Goal: Navigation & Orientation: Find specific page/section

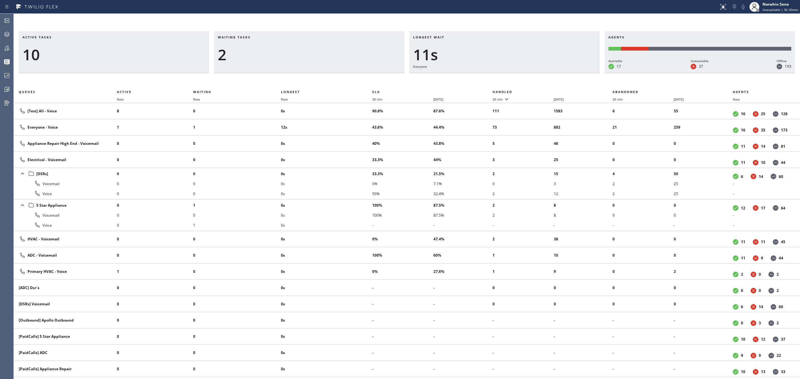
click at [266, 59] on div "2" at bounding box center [309, 55] width 183 height 18
click at [208, 91] on span "Waiting" at bounding box center [202, 92] width 18 height 4
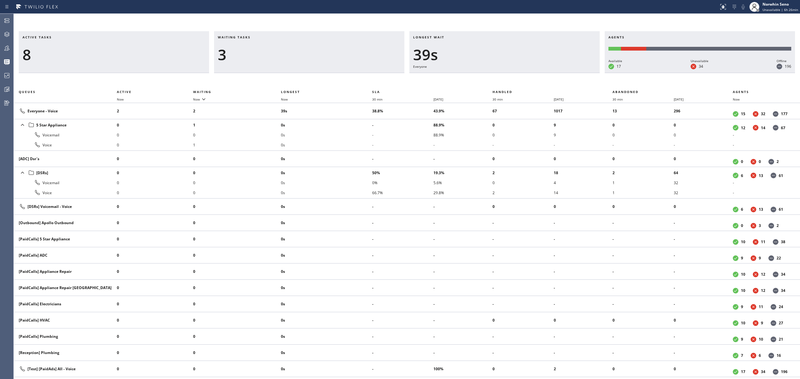
click at [189, 36] on h3 "Active tasks" at bounding box center [114, 39] width 183 height 9
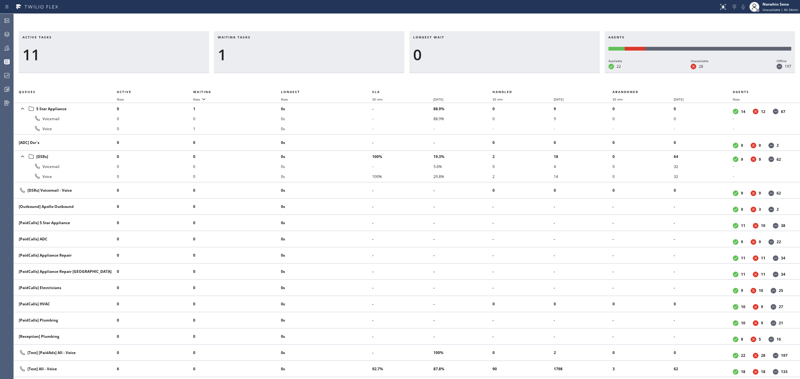
click at [309, 49] on div "1" at bounding box center [309, 55] width 183 height 18
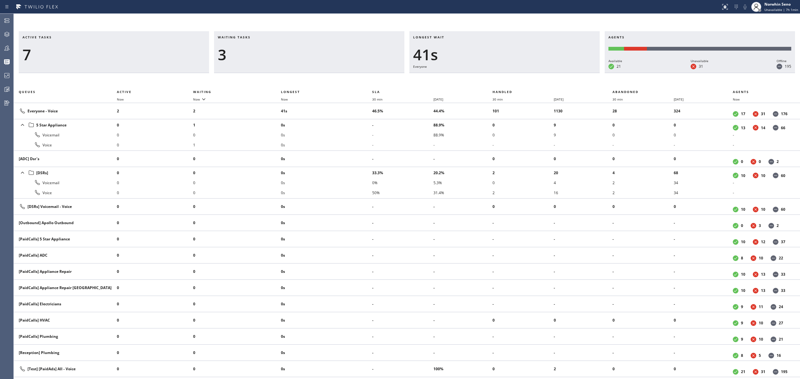
click at [715, 37] on h3 "Agents" at bounding box center [700, 39] width 183 height 9
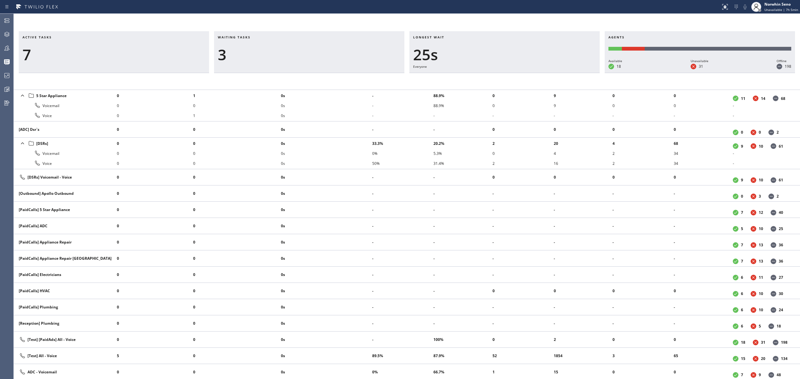
scroll to position [42, 0]
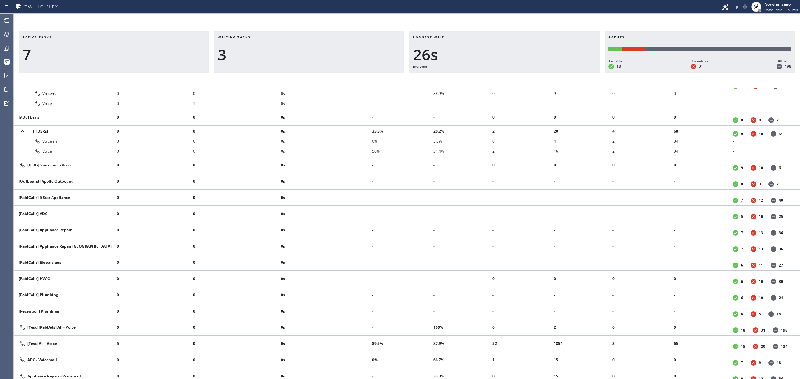
click at [583, 37] on h3 "Longest wait" at bounding box center [504, 39] width 183 height 9
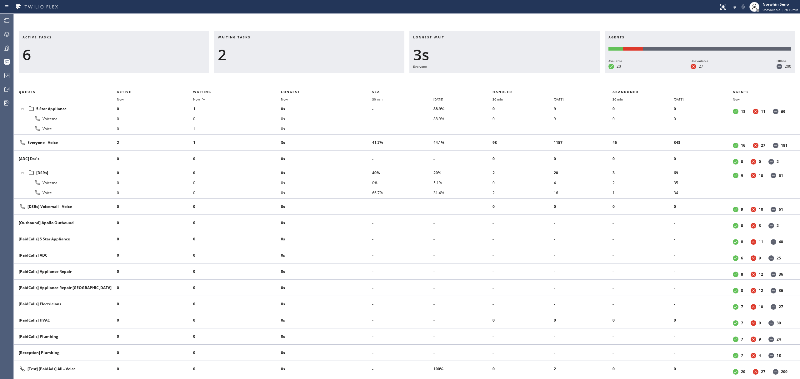
click at [514, 70] on div "Active tasks 6 Waiting tasks 2 Longest wait 3s Everyone Agents Available 20 Una…" at bounding box center [407, 205] width 786 height 348
click at [498, 80] on div "Active tasks 6 Waiting tasks 2 Longest wait 7s Everyone Agents Available 20 Una…" at bounding box center [407, 205] width 786 height 348
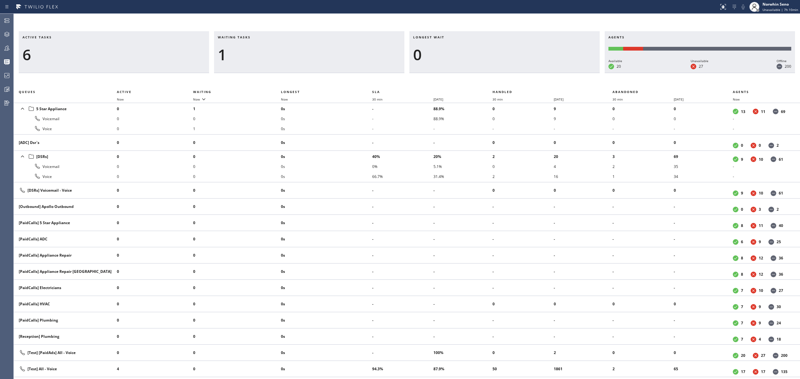
click at [498, 80] on div "Active tasks 6 Waiting tasks 1 Longest wait 0 Agents Available 20 Unavailable 2…" at bounding box center [407, 205] width 786 height 348
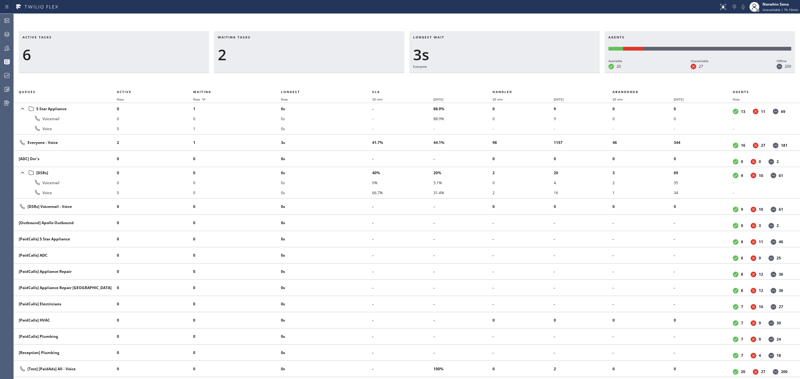
click at [498, 80] on div "Active tasks 6 Waiting tasks 2 Longest wait 3s Everyone Agents Available 20 Una…" at bounding box center [407, 205] width 786 height 348
click at [498, 80] on div "Active tasks 6 Waiting tasks 2 Longest wait 8s Everyone Agents Available 20 Una…" at bounding box center [407, 205] width 786 height 348
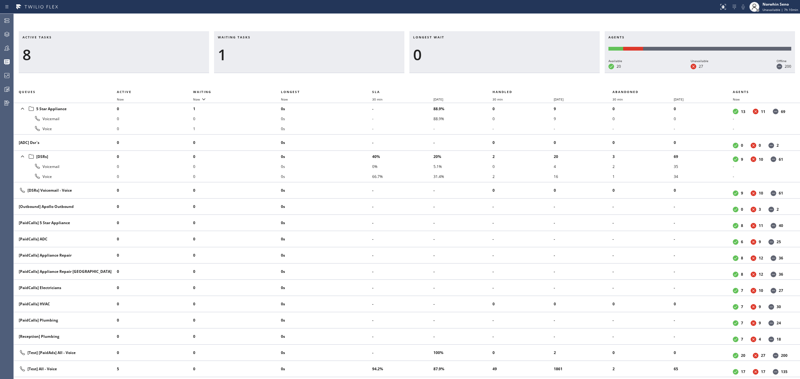
click at [498, 80] on div "Active tasks 8 Waiting tasks 1 Longest wait 0 Agents Available 20 Unavailable 2…" at bounding box center [407, 205] width 786 height 348
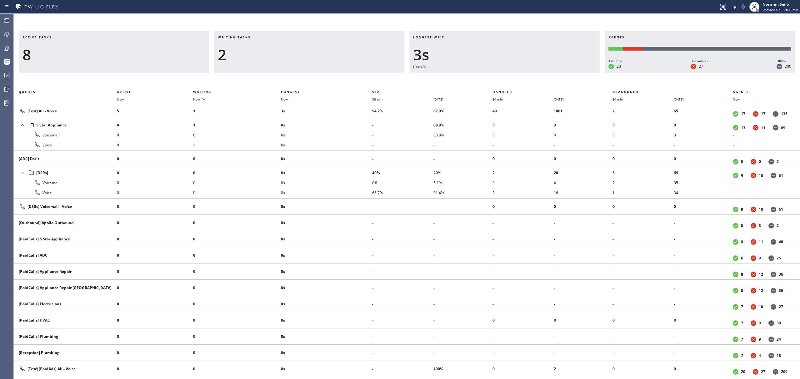
click at [498, 80] on div "Active tasks 8 Waiting tasks 2 Longest wait 3s [Test] All Agents Available 20 U…" at bounding box center [407, 205] width 786 height 348
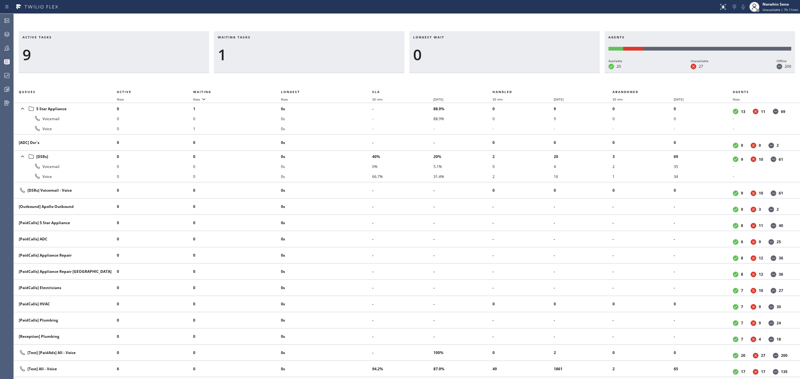
click at [498, 80] on div "Active tasks 9 Waiting tasks 1 Longest wait 0 Agents Available 20 Unavailable 2…" at bounding box center [407, 205] width 786 height 348
click at [498, 80] on div "Active tasks 8 Waiting tasks 1 Longest wait 0 Agents Available 20 Unavailable 2…" at bounding box center [407, 205] width 786 height 348
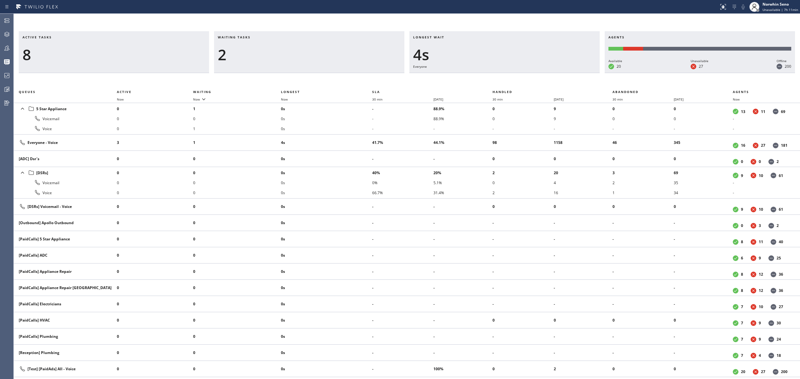
click at [498, 80] on div "Active tasks 8 Waiting tasks 2 Longest wait 4s Everyone Agents Available 20 Una…" at bounding box center [407, 205] width 786 height 348
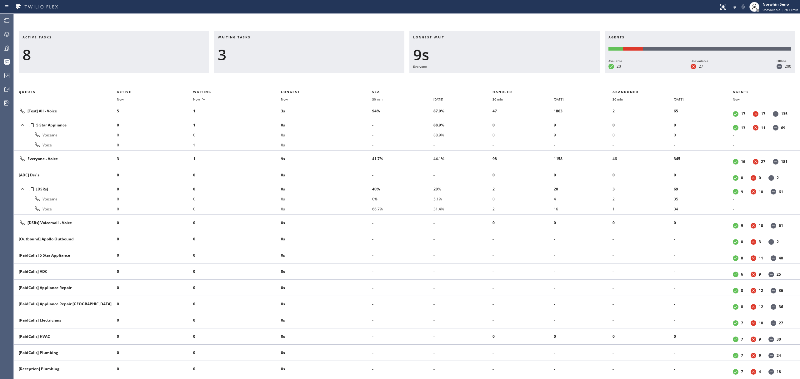
click at [498, 80] on div "Active tasks 8 Waiting tasks 3 Longest wait 9s Everyone Agents Available 20 Una…" at bounding box center [407, 205] width 786 height 348
click at [498, 80] on div "Active tasks 8 Waiting tasks 3 Longest wait 14s Everyone Agents Available 20 Un…" at bounding box center [407, 205] width 786 height 348
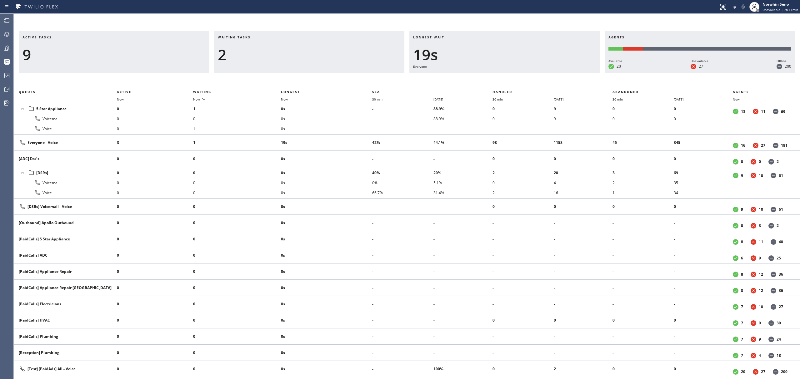
click at [498, 80] on div "Active tasks 9 Waiting tasks 2 Longest wait 19s Everyone Agents Available 20 Un…" at bounding box center [407, 205] width 786 height 348
click at [498, 80] on div "Active tasks 9 Waiting tasks 2 Longest wait 24s Everyone Agents Available 20 Un…" at bounding box center [407, 205] width 786 height 348
click at [498, 80] on div "Active tasks 9 Waiting tasks 2 Longest wait 29s Everyone Agents Available 20 Un…" at bounding box center [407, 205] width 786 height 348
click at [498, 80] on div "Active tasks 9 Waiting tasks 2 Longest wait 34s Everyone Agents Available 20 Un…" at bounding box center [407, 205] width 786 height 348
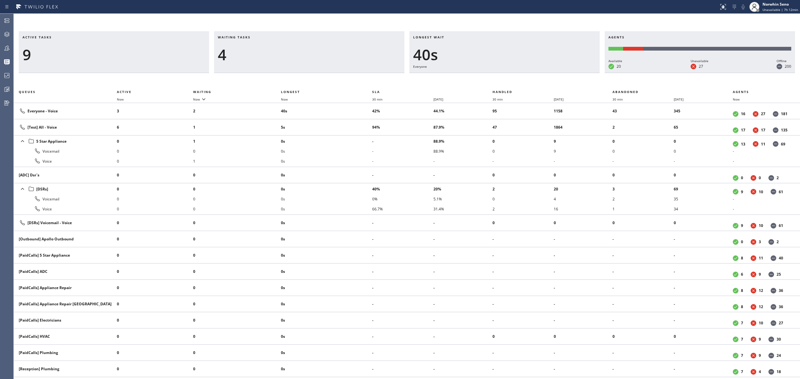
click at [498, 80] on div "Active tasks 9 Waiting tasks 4 Longest wait 40s Everyone Agents Available 20 Un…" at bounding box center [407, 205] width 786 height 348
click at [498, 80] on div "Active tasks 10 Waiting tasks 3 Longest wait 10s [Test] All Agents Available 20…" at bounding box center [407, 205] width 786 height 348
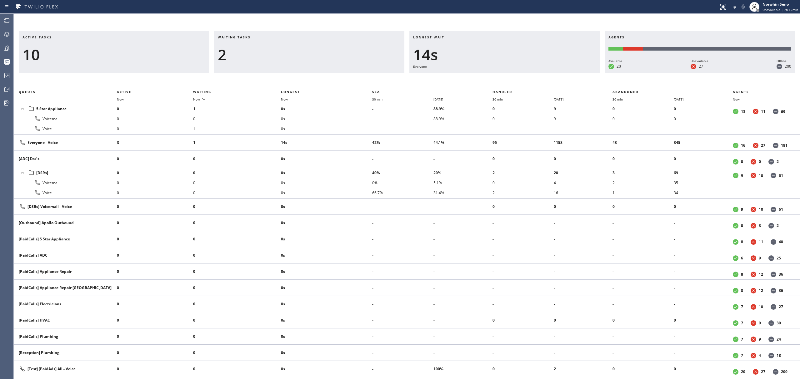
click at [498, 80] on div "Active tasks 10 Waiting tasks 2 Longest wait 14s Everyone Agents Available 20 U…" at bounding box center [407, 205] width 786 height 348
click at [498, 80] on div "Active tasks 9 Waiting tasks 2 Longest wait 19s Everyone Agents Available 20 Un…" at bounding box center [407, 205] width 786 height 348
click at [498, 80] on div "Active tasks 9 Waiting tasks 2 Longest wait 24s Everyone Agents Available 20 Un…" at bounding box center [407, 205] width 786 height 348
click at [498, 80] on div "Active tasks 9 Waiting tasks 2 Longest wait 29s Everyone Agents Available 20 Un…" at bounding box center [407, 205] width 786 height 348
click at [498, 80] on div "Active tasks 9 Waiting tasks 2 Longest wait 34s Everyone Agents Available 20 Un…" at bounding box center [407, 205] width 786 height 348
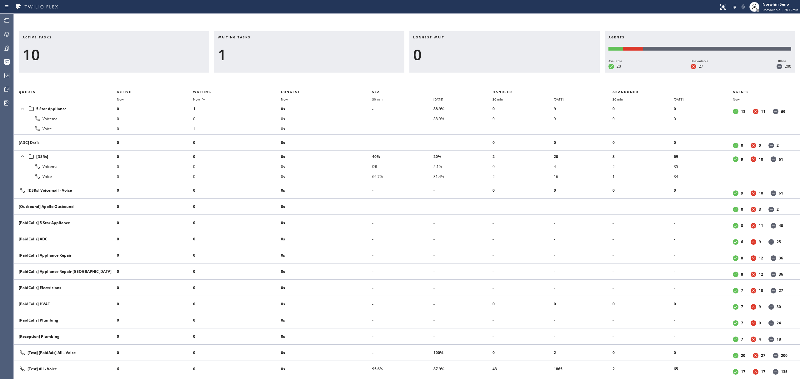
click at [384, 57] on div "Active tasks 10 Waiting tasks 1 Longest wait 0 Agents Available 20 Unavailable …" at bounding box center [407, 52] width 786 height 42
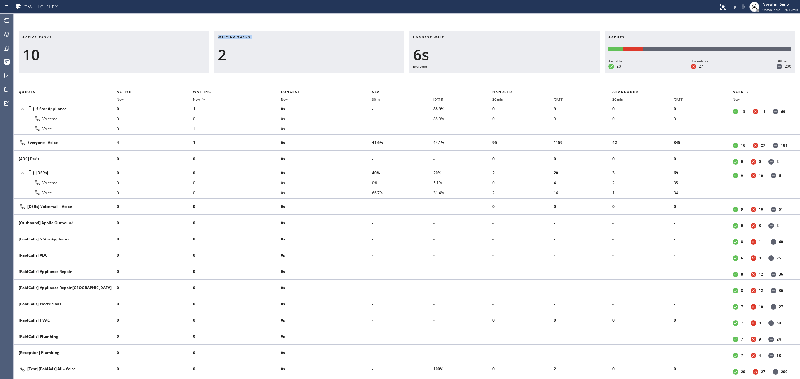
click at [498, 80] on div "Active tasks 10 Waiting tasks 2 Longest wait 6s Everyone Agents Available 20 Un…" at bounding box center [407, 205] width 786 height 348
click at [498, 80] on div "Active tasks 10 Waiting tasks 2 Longest wait 11s Everyone Agents Available 20 U…" at bounding box center [407, 205] width 786 height 348
click at [498, 80] on div "Active tasks 10 Waiting tasks 2 Longest wait 16s Everyone Agents Available 20 U…" at bounding box center [407, 205] width 786 height 348
click at [498, 80] on div "Active tasks 10 Waiting tasks 2 Longest wait 21s Everyone Agents Available 20 U…" at bounding box center [407, 205] width 786 height 348
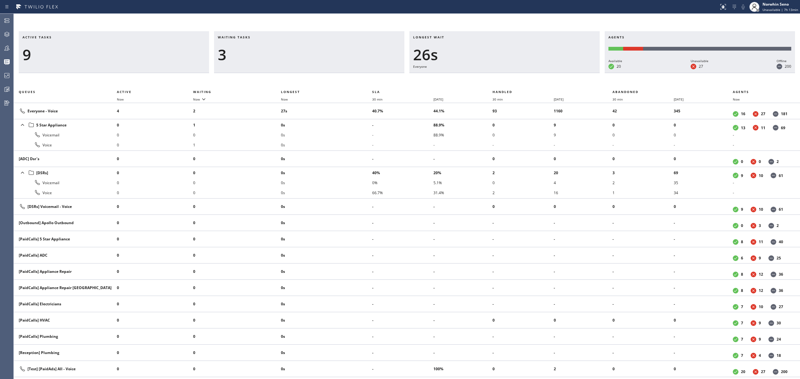
click at [498, 80] on div "Active tasks 9 Waiting tasks 3 Longest wait 26s Everyone Agents Available 20 Un…" at bounding box center [407, 205] width 786 height 348
click at [498, 80] on div "Active tasks 9 Waiting tasks 3 Longest wait 32s Everyone Agents Available 20 Un…" at bounding box center [407, 205] width 786 height 348
click at [498, 80] on div "Active tasks 10 Waiting tasks 4 Longest wait 16s Everyone Agents Available 20 U…" at bounding box center [407, 205] width 786 height 348
click at [498, 80] on div "Active tasks 10 Waiting tasks 4 Longest wait 21s Everyone Agents Available 20 U…" at bounding box center [407, 205] width 786 height 348
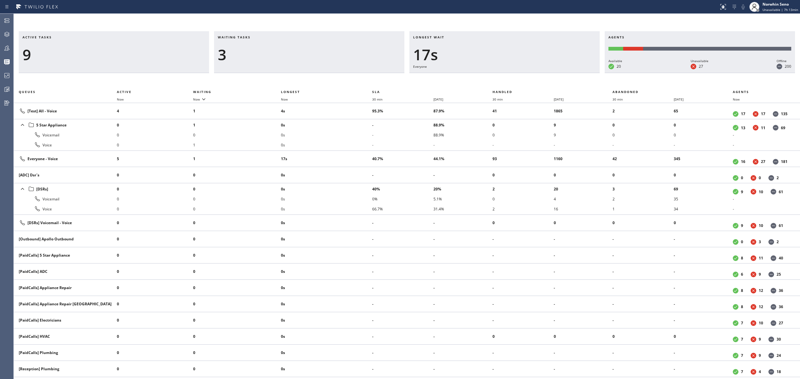
click at [498, 80] on div "Active tasks 9 Waiting tasks 3 Longest wait 17s Everyone Agents Available 20 Un…" at bounding box center [407, 205] width 786 height 348
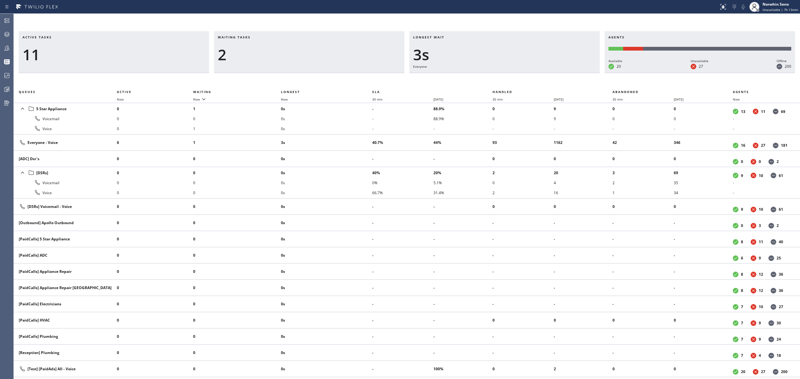
click at [455, 64] on div "Longest wait 3s Everyone" at bounding box center [504, 52] width 190 height 42
drag, startPoint x: 509, startPoint y: 73, endPoint x: 628, endPoint y: 24, distance: 129.0
click at [517, 67] on div "Longest wait 8s Everyone" at bounding box center [504, 52] width 190 height 42
click at [498, 80] on div "Active tasks 11 Waiting tasks 2 Longest wait 13s Everyone Agents Available 20 U…" at bounding box center [407, 205] width 786 height 348
click at [503, 80] on div "Active tasks 11 Waiting tasks 2 Longest wait 18s Everyone Agents Available 20 U…" at bounding box center [407, 205] width 786 height 348
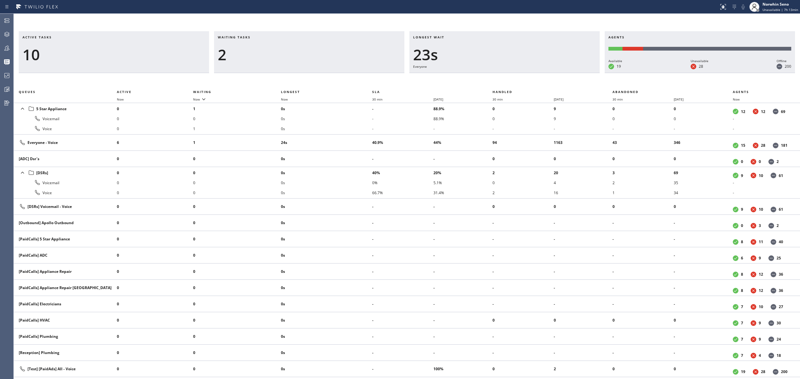
click at [498, 80] on div "Active tasks 10 Waiting tasks 2 Longest wait 23s Everyone Agents Available 19 U…" at bounding box center [407, 205] width 786 height 348
click at [499, 79] on div "Active tasks 9 Waiting tasks 2 Longest wait 28s Everyone Agents Available 19 Un…" at bounding box center [407, 205] width 786 height 348
click at [498, 80] on div "Active tasks 9 Waiting tasks 2 Longest wait 33s Everyone Agents Available 19 Un…" at bounding box center [407, 205] width 786 height 348
click at [498, 80] on div "Active tasks 10 Waiting tasks 2 Longest wait 38s Everyone Agents Available 19 U…" at bounding box center [407, 205] width 786 height 348
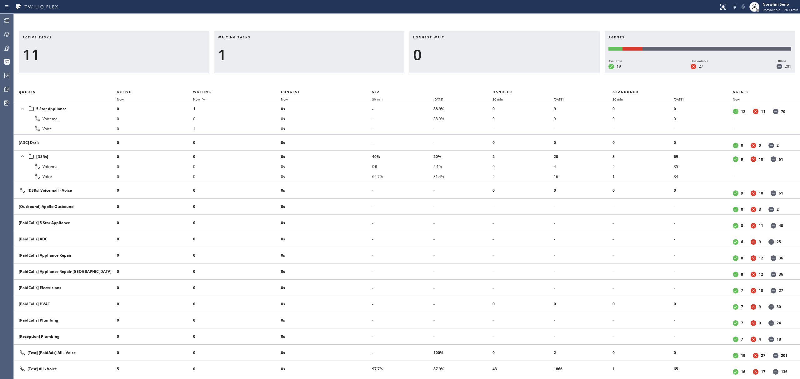
click at [498, 80] on div "Active tasks 11 Waiting tasks 1 Longest wait 0 Agents Available 19 Unavailable …" at bounding box center [407, 205] width 786 height 348
click at [494, 86] on div "Active tasks 11 Waiting tasks 1 Longest wait 0 Agents Available 19 Unavailable …" at bounding box center [407, 205] width 786 height 348
click at [435, 39] on div "Longest wait 0" at bounding box center [504, 52] width 190 height 42
click at [498, 80] on div "Active tasks 10 Waiting tasks 1 Longest wait 0 Agents Available 19 Unavailable …" at bounding box center [407, 205] width 786 height 348
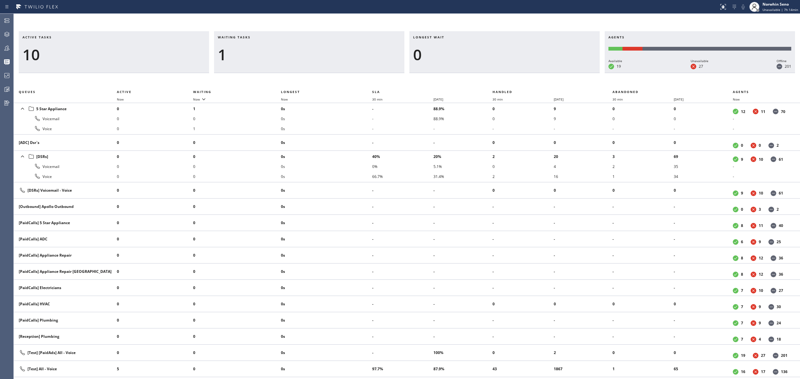
click at [498, 80] on div "Active tasks 10 Waiting tasks 1 Longest wait 0 Agents Available 19 Unavailable …" at bounding box center [407, 205] width 786 height 348
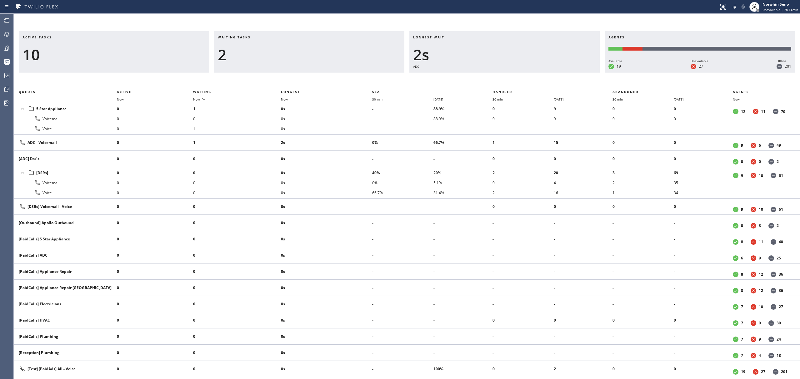
click at [498, 80] on div "Active tasks 10 Waiting tasks 2 Longest wait 2s ADC Agents Available 19 Unavail…" at bounding box center [407, 205] width 786 height 348
click at [498, 80] on div "Active tasks 10 Waiting tasks 2 Longest wait 6s ADC Agents Available 19 Unavail…" at bounding box center [407, 205] width 786 height 348
click at [498, 80] on div "Active tasks 9 Waiting tasks 2 Longest wait 11s ADC Agents Available 19 Unavail…" at bounding box center [407, 205] width 786 height 348
click at [498, 80] on div "Active tasks 8 Waiting tasks 2 Longest wait 16s ADC Agents Available 19 Unavail…" at bounding box center [407, 205] width 786 height 348
click at [498, 80] on div "Active tasks 8 Waiting tasks 2 Longest wait 21s ADC Agents Available 19 Unavail…" at bounding box center [407, 205] width 786 height 348
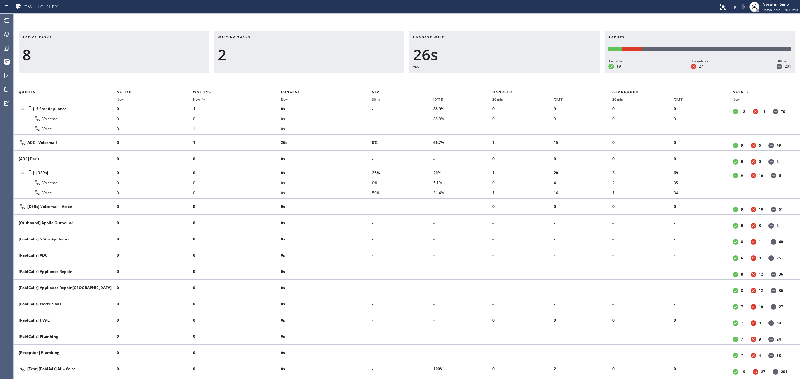
click at [498, 80] on div "Active tasks 8 Waiting tasks 2 Longest wait 26s ADC Agents Available 19 Unavail…" at bounding box center [407, 205] width 786 height 348
click at [498, 80] on div "Active tasks 8 Waiting tasks 2 Longest wait 31s ADC Agents Available 19 Unavail…" at bounding box center [407, 205] width 786 height 348
click at [498, 80] on div "Active tasks 8 Waiting tasks 2 Longest wait 37s ADC Agents Available 19 Unavail…" at bounding box center [407, 205] width 786 height 348
click at [498, 80] on div "Active tasks 8 Waiting tasks 2 Longest wait 42s ADC Agents Available 19 Unavail…" at bounding box center [407, 205] width 786 height 348
click at [498, 80] on div "Active tasks 8 Waiting tasks 2 Longest wait 47s ADC Agents Available 19 Unavail…" at bounding box center [407, 205] width 786 height 348
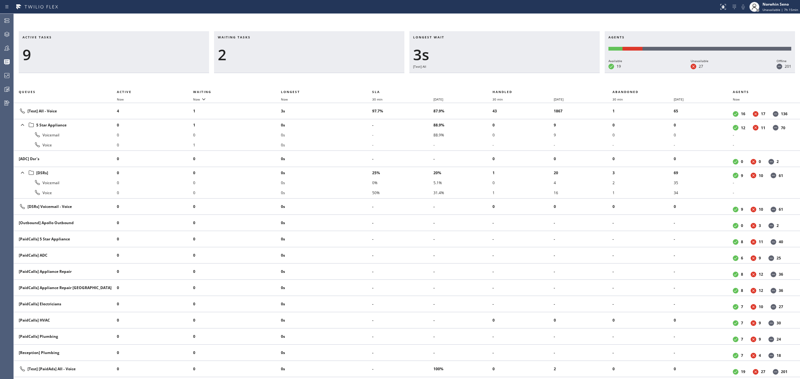
click at [498, 80] on div "Active tasks 9 Waiting tasks 2 Longest wait 3s [Test] All Agents Available 19 U…" at bounding box center [407, 205] width 786 height 348
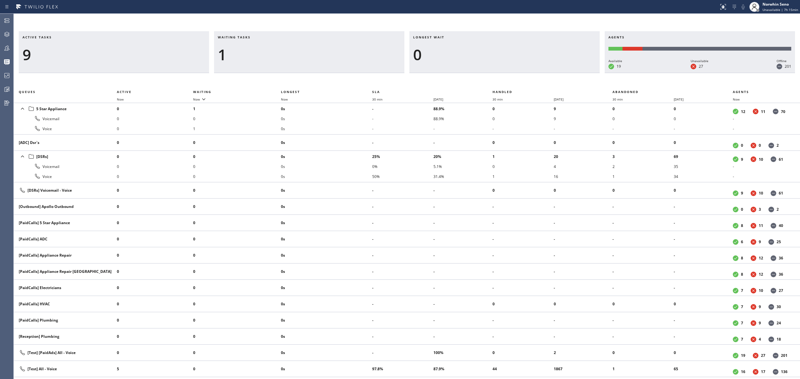
click at [498, 80] on div "Active tasks 9 Waiting tasks 1 Longest wait 0 Agents Available 19 Unavailable 2…" at bounding box center [407, 205] width 786 height 348
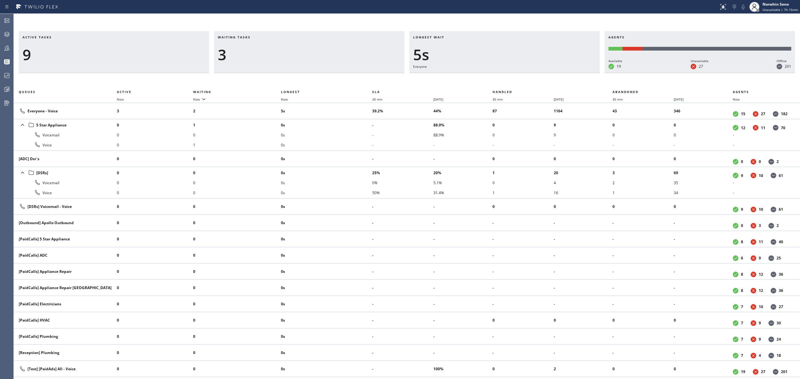
click at [498, 80] on div "Active tasks 9 Waiting tasks 3 Longest wait 5s Everyone Agents Available 19 Una…" at bounding box center [407, 205] width 786 height 348
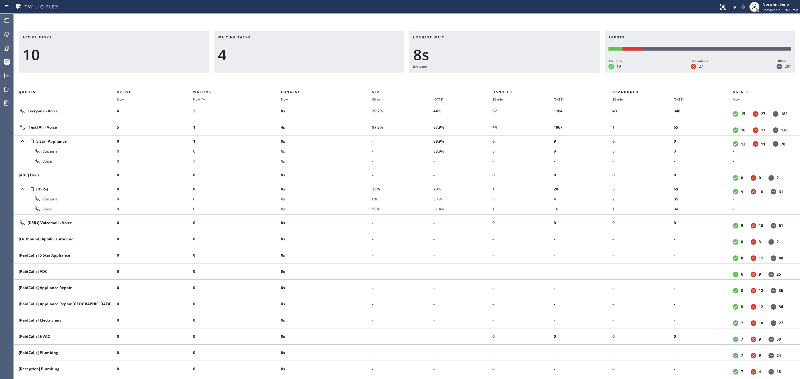
click at [498, 80] on div "Active tasks 10 Waiting tasks 4 Longest wait 8s Everyone Agents Available 19 Un…" at bounding box center [407, 205] width 786 height 348
click at [498, 80] on div "Active tasks 10 Waiting tasks 4 Longest wait 13s Everyone Agents Available 19 U…" at bounding box center [407, 205] width 786 height 348
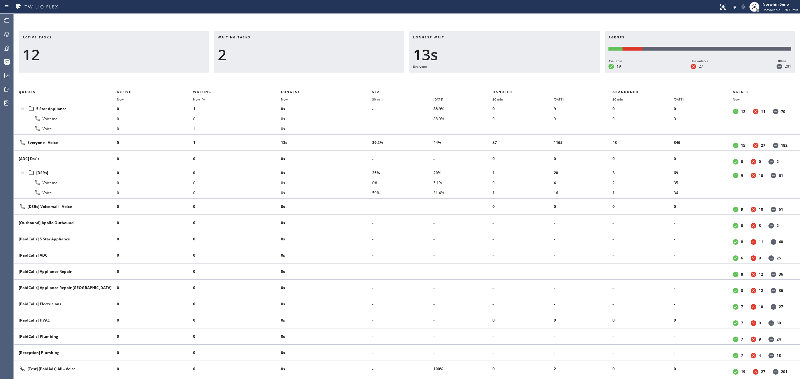
click at [498, 80] on div "Active tasks 12 Waiting tasks 2 Longest wait 13s Everyone Agents Available 19 U…" at bounding box center [407, 205] width 786 height 348
click at [498, 80] on div "Active tasks 12 Waiting tasks 2 Longest wait 18s Everyone Agents Available 19 U…" at bounding box center [407, 205] width 786 height 348
click at [498, 80] on div "Active tasks 12 Waiting tasks 2 Longest wait 23s Everyone Agents Available 19 U…" at bounding box center [407, 205] width 786 height 348
click at [498, 80] on div "Active tasks 12 Waiting tasks 2 Longest wait 28s Everyone Agents Available 19 U…" at bounding box center [407, 205] width 786 height 348
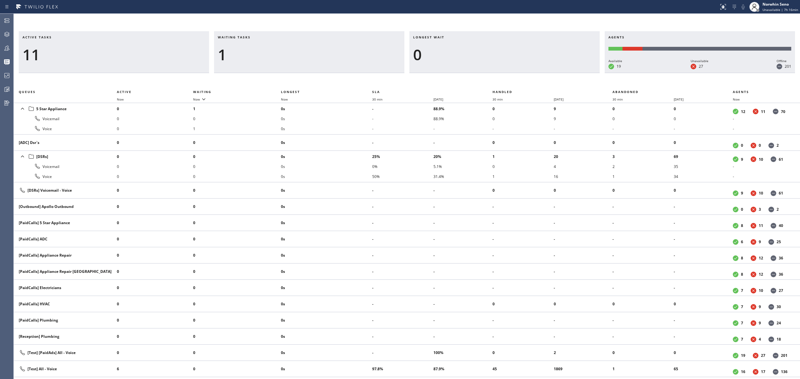
click at [498, 80] on div "Active tasks 11 Waiting tasks 1 Longest wait 0 Agents Available 19 Unavailable …" at bounding box center [407, 205] width 786 height 348
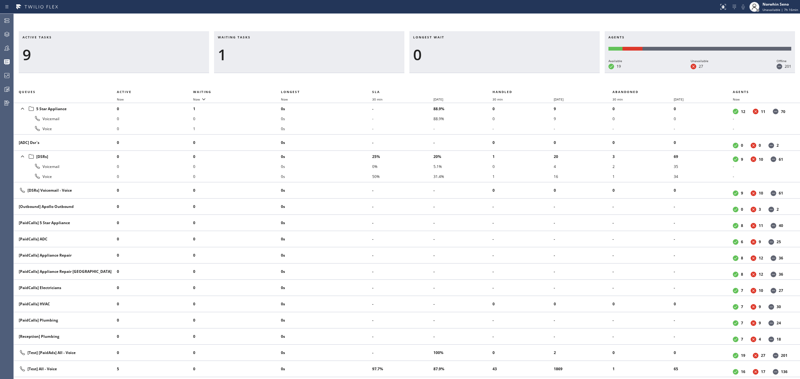
click at [498, 80] on div "Active tasks 9 Waiting tasks 1 Longest wait 0 Agents Available 19 Unavailable 2…" at bounding box center [407, 205] width 786 height 348
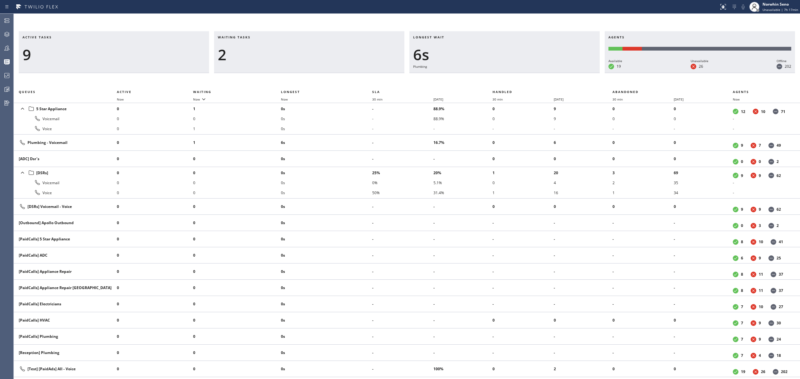
click at [498, 80] on div "Active tasks 9 Waiting tasks 2 Longest wait 6s Plumbing Agents Available 19 Una…" at bounding box center [407, 205] width 786 height 348
click at [498, 80] on div "Active tasks 9 Waiting tasks 2 Longest wait 11s Plumbing Agents Available 19 Un…" at bounding box center [407, 205] width 786 height 348
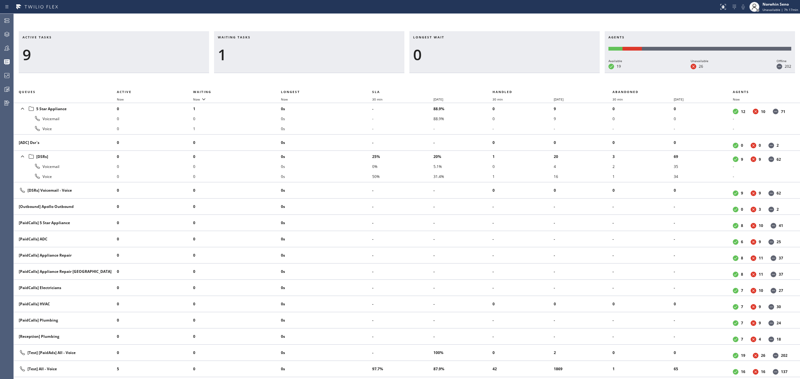
click at [498, 80] on div "Active tasks 9 Waiting tasks 1 Longest wait 0 Agents Available 19 Unavailable 2…" at bounding box center [407, 205] width 786 height 348
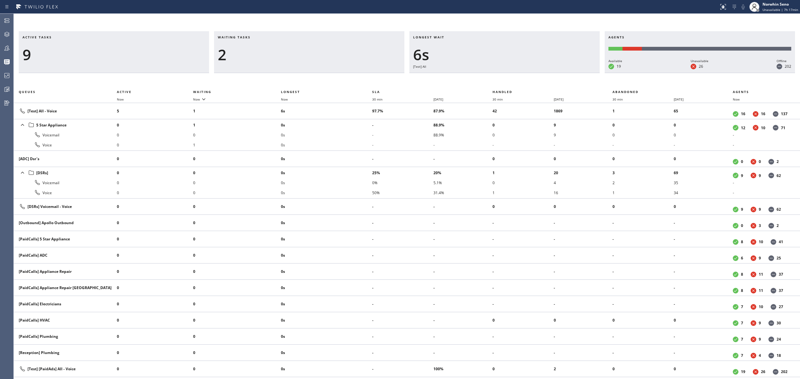
click at [498, 80] on div "Active tasks 9 Waiting tasks 2 Longest wait 6s [Test] All Agents Available 19 U…" at bounding box center [407, 205] width 786 height 348
click at [498, 80] on div "Active tasks 10 Waiting tasks 2 Longest wait 6s [Test] All Agents Available 19 …" at bounding box center [407, 205] width 786 height 348
click at [498, 80] on div "Active tasks 9 Waiting tasks 3 Longest wait 11s [Test] All Agents Available 19 …" at bounding box center [407, 205] width 786 height 348
click at [498, 80] on div "Active tasks 10 Waiting tasks 2 Longest wait 9s [Test] All Agents Available 19 …" at bounding box center [407, 205] width 786 height 348
click at [498, 80] on div "Active tasks 10 Waiting tasks 2 Longest wait 14s [Test] All Agents Available 19…" at bounding box center [407, 205] width 786 height 348
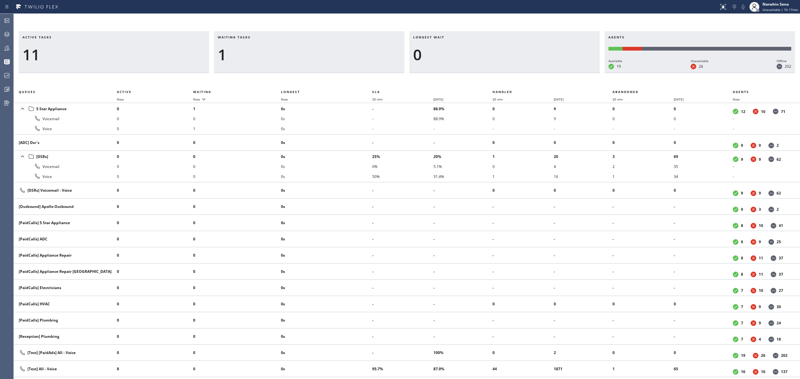
click at [498, 80] on div "Active tasks 11 Waiting tasks 1 Longest wait 0 Agents Available 19 Unavailable …" at bounding box center [407, 205] width 786 height 348
click at [498, 80] on div "Active tasks 10 Waiting tasks 1 Longest wait 0 Agents Available 19 Unavailable …" at bounding box center [407, 205] width 786 height 348
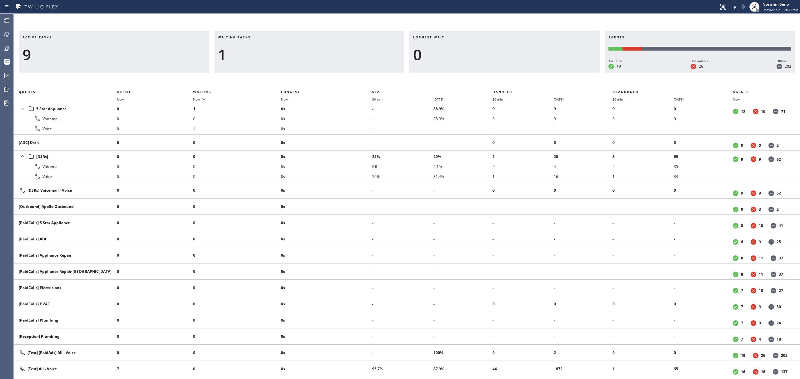
click at [498, 80] on div "Active tasks 9 Waiting tasks 1 Longest wait 0 Agents Available 19 Unavailable 2…" at bounding box center [407, 205] width 786 height 348
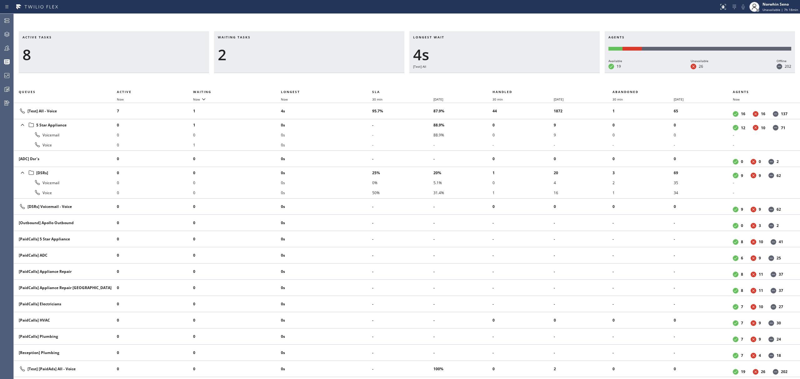
click at [498, 80] on div "Active tasks 8 Waiting tasks 2 Longest wait 4s [Test] All Agents Available 19 U…" at bounding box center [407, 205] width 786 height 348
click at [500, 81] on div "Active tasks 8 Waiting tasks 2 Longest wait 9s [Test] All Agents Available 19 U…" at bounding box center [407, 205] width 786 height 348
click at [498, 80] on div "Active tasks 9 Waiting tasks 2 Longest wait 2s Everyone Agents Available 19 Una…" at bounding box center [407, 205] width 786 height 348
click at [498, 80] on div "Active tasks 9 Waiting tasks 2 Longest wait 7s Everyone Agents Available 19 Una…" at bounding box center [407, 205] width 786 height 348
click at [498, 80] on div "Active tasks 9 Waiting tasks 2 Longest wait 13s Everyone Agents Available 19 Un…" at bounding box center [407, 205] width 786 height 348
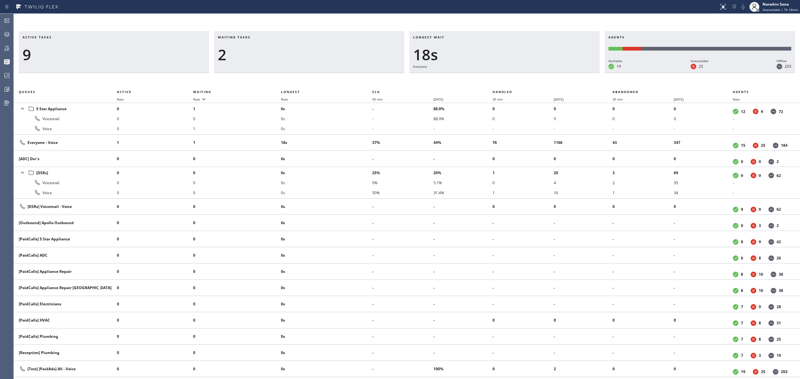
click at [498, 80] on div "Active tasks 9 Waiting tasks 2 Longest wait 18s Everyone Agents Available 19 Un…" at bounding box center [407, 205] width 786 height 348
click at [498, 80] on div "Active tasks 8 Waiting tasks 2 Longest wait 23s Everyone Agents Available 19 Un…" at bounding box center [407, 205] width 786 height 348
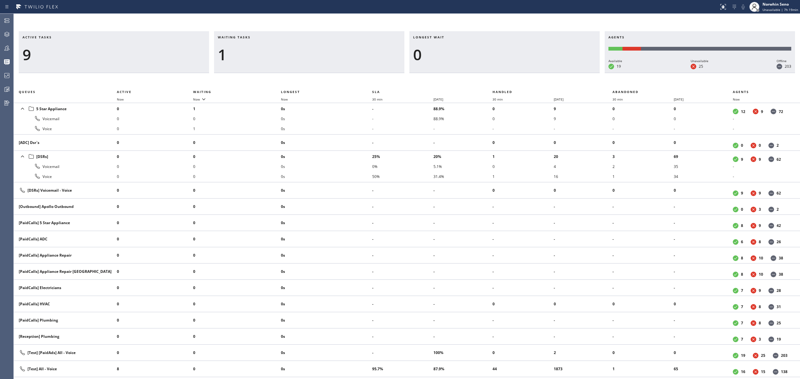
click at [498, 80] on div "Active tasks 9 Waiting tasks 1 Longest wait 0 Agents Available 19 Unavailable 2…" at bounding box center [407, 205] width 786 height 348
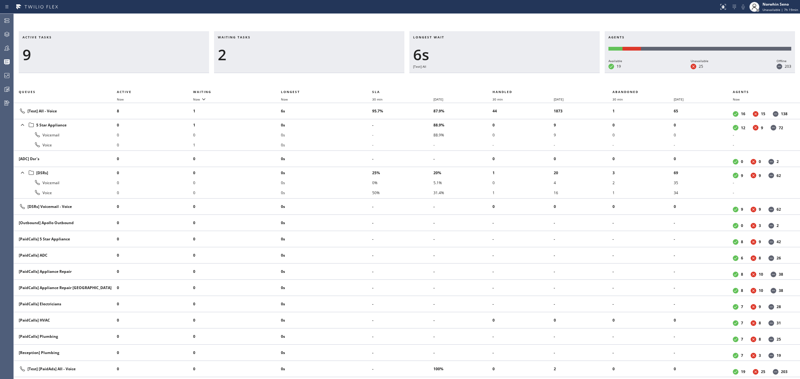
click at [498, 80] on div "Active tasks 9 Waiting tasks 2 Longest wait 6s [Test] All Agents Available 19 U…" at bounding box center [407, 205] width 786 height 348
click at [498, 80] on div "Active tasks 9 Waiting tasks 3 Longest wait 11s [Test] All Agents Available 19 …" at bounding box center [407, 205] width 786 height 348
click at [498, 80] on div "Active tasks 8 Waiting tasks 3 Longest wait 16s [Test] All Agents Available 19 …" at bounding box center [407, 205] width 786 height 348
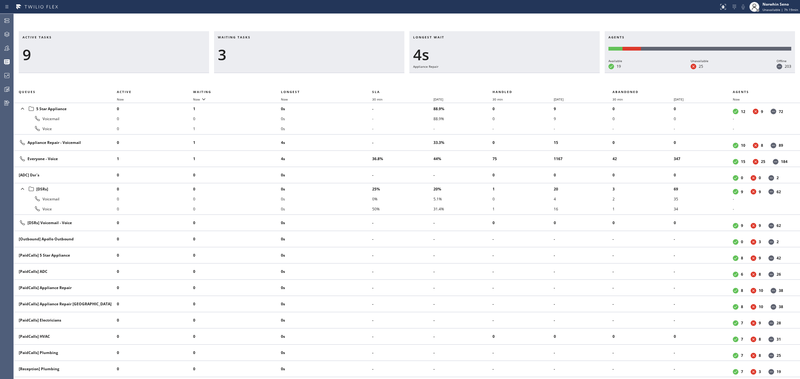
click at [498, 80] on div "Active tasks 9 Waiting tasks 3 Longest wait 4s Appliance Repair Agents Availabl…" at bounding box center [407, 205] width 786 height 348
click at [498, 80] on div "Active tasks 9 Waiting tasks 3 Longest wait 9s Appliance Repair Agents Availabl…" at bounding box center [407, 205] width 786 height 348
click at [498, 80] on div "Active tasks 9 Waiting tasks 3 Longest wait 14s Appliance Repair Agents Availab…" at bounding box center [407, 205] width 786 height 348
click at [498, 80] on div "Active tasks 9 Waiting tasks 3 Longest wait 19s Appliance Repair Agents Availab…" at bounding box center [407, 205] width 786 height 348
click at [498, 80] on div "Active tasks 9 Waiting tasks 3 Longest wait 24s Appliance Repair Agents Availab…" at bounding box center [407, 205] width 786 height 348
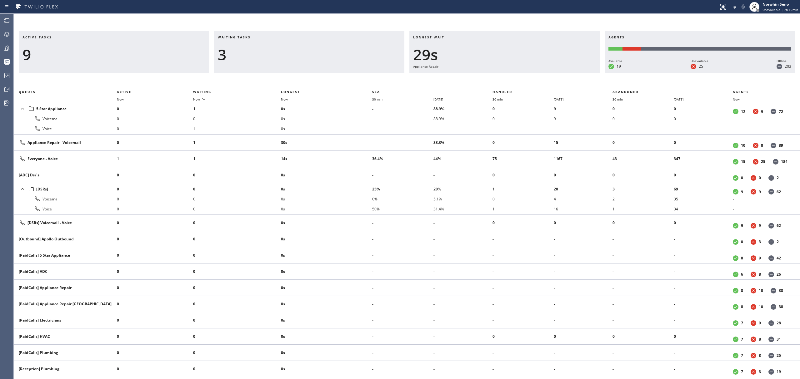
click at [498, 80] on div "Active tasks 9 Waiting tasks 3 Longest wait 29s Appliance Repair Agents Availab…" at bounding box center [407, 205] width 786 height 348
click at [498, 80] on div "Active tasks 8 Waiting tasks 3 Longest wait 34s Appliance Repair Agents Availab…" at bounding box center [407, 205] width 786 height 348
click at [498, 80] on div "Active tasks 9 Waiting tasks 3 Longest wait 40s Appliance Repair Agents Availab…" at bounding box center [407, 205] width 786 height 348
click at [498, 80] on div "Active tasks 9 Waiting tasks 4 Longest wait 45s Appliance Repair Agents Availab…" at bounding box center [407, 205] width 786 height 348
click at [474, 39] on h3 "Longest wait" at bounding box center [504, 39] width 183 height 9
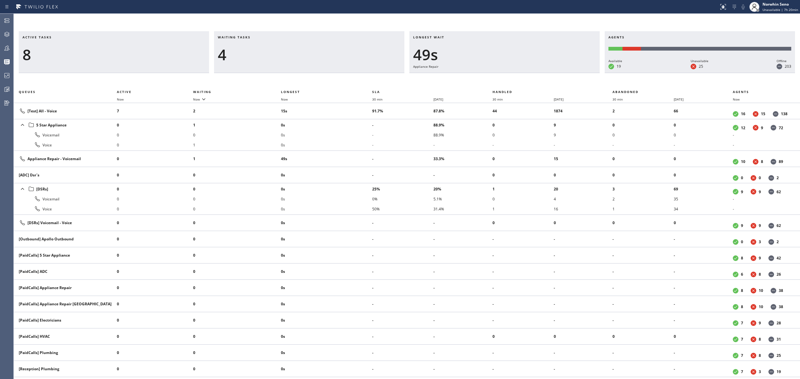
click at [476, 49] on div "49s" at bounding box center [504, 55] width 183 height 18
click at [498, 80] on div "Active tasks 8 Waiting tasks 4 Longest wait 50s Appliance Repair Agents Availab…" at bounding box center [407, 205] width 786 height 348
click at [498, 80] on div "Active tasks 8 Waiting tasks 3 Longest wait 55s Appliance Repair Agents Availab…" at bounding box center [407, 205] width 786 height 348
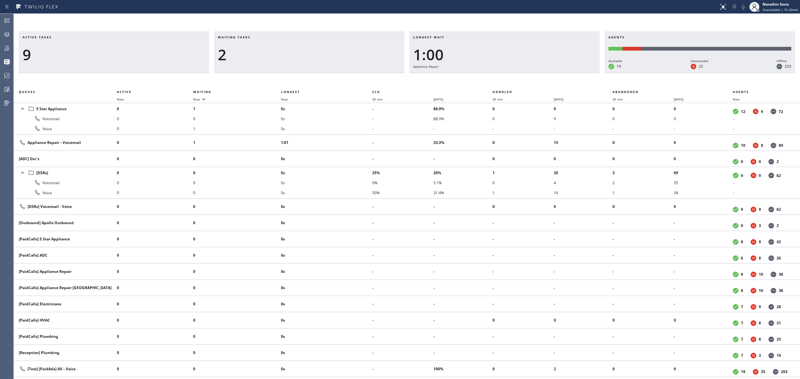
click at [498, 80] on div "Active tasks 9 Waiting tasks 2 Longest wait 1:00 Appliance Repair Agents Availa…" at bounding box center [407, 205] width 786 height 348
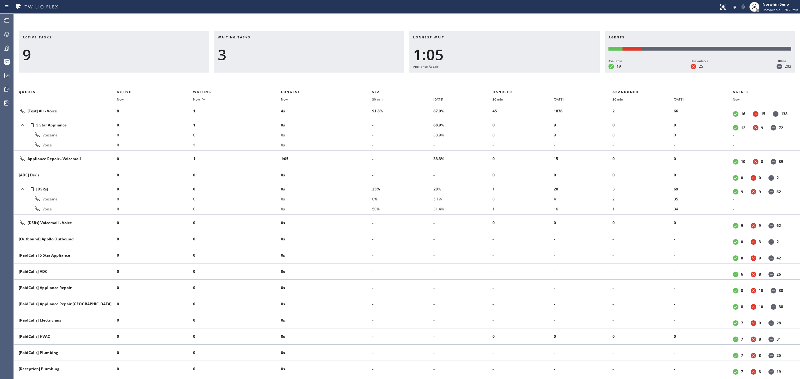
click at [498, 80] on div "Active tasks 9 Waiting tasks 3 Longest wait 1:05 Appliance Repair Agents Availa…" at bounding box center [407, 205] width 786 height 348
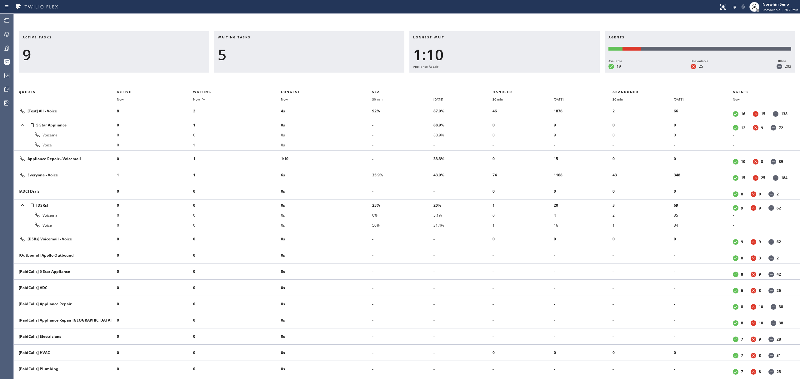
click at [498, 80] on div "Active tasks 9 Waiting tasks 5 Longest wait 1:10 Appliance Repair Agents Availa…" at bounding box center [407, 205] width 786 height 348
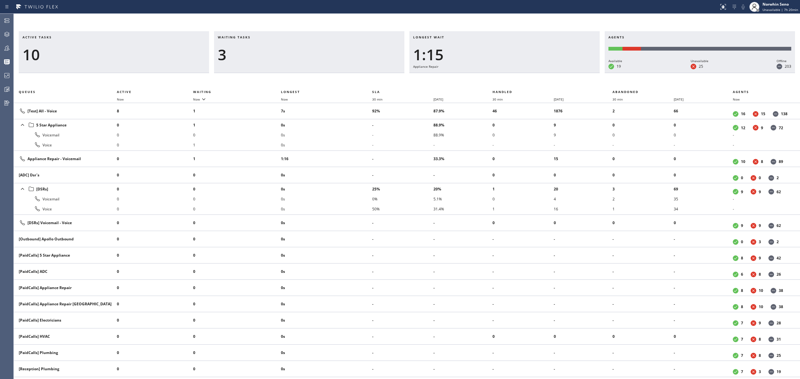
click at [498, 80] on div "Active tasks 10 Waiting tasks 3 Longest wait 1:15 Appliance Repair Agents Avail…" at bounding box center [407, 205] width 786 height 348
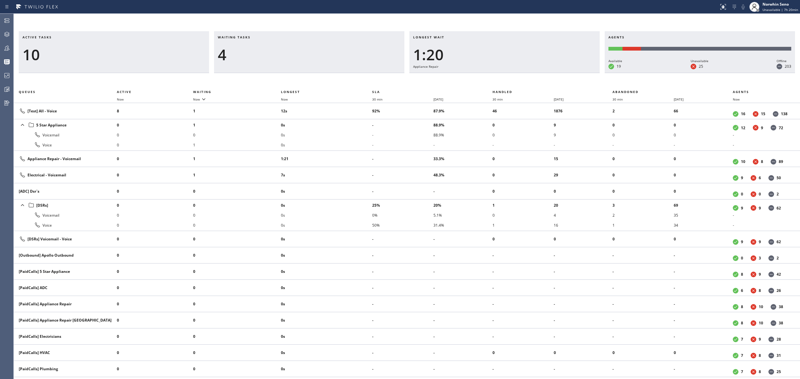
click at [498, 80] on div "Active tasks 10 Waiting tasks 4 Longest wait 1:20 Appliance Repair Agents Avail…" at bounding box center [407, 205] width 786 height 348
click at [498, 80] on div "Active tasks 10 Waiting tasks 4 Longest wait 1:25 Appliance Repair Agents Avail…" at bounding box center [407, 205] width 786 height 348
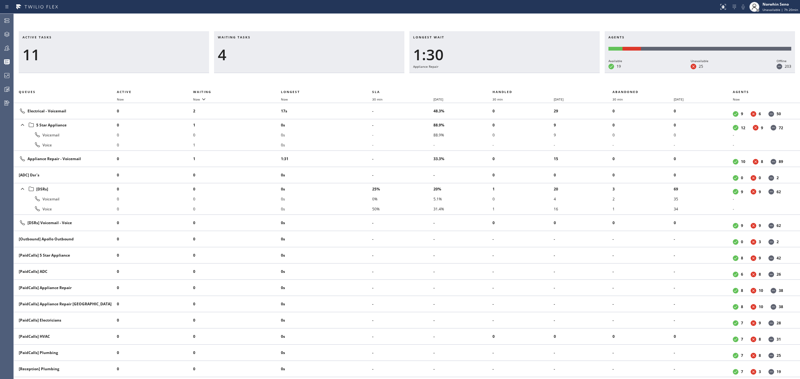
click at [498, 80] on div "Active tasks 11 Waiting tasks 4 Longest wait 1:30 Appliance Repair Agents Avail…" at bounding box center [407, 205] width 786 height 348
click at [498, 80] on div "Active tasks 12 Waiting tasks 3 Longest wait 1:35 Appliance Repair Agents Avail…" at bounding box center [407, 205] width 786 height 348
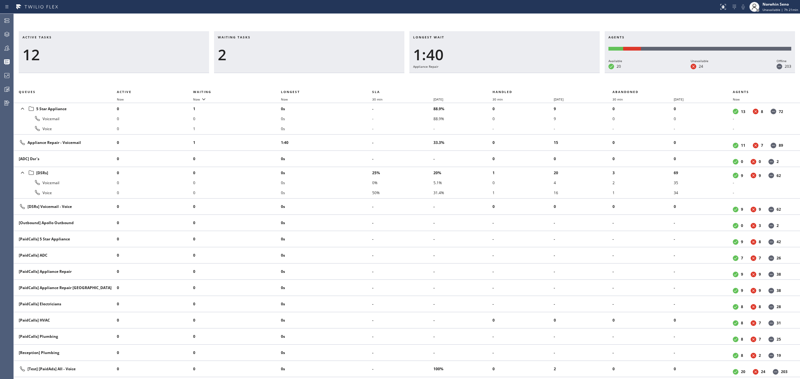
click at [498, 80] on div "Active tasks 12 Waiting tasks 2 Longest wait 1:40 Appliance Repair Agents Avail…" at bounding box center [407, 205] width 786 height 348
click at [498, 80] on div "Active tasks 11 Waiting tasks 2 Longest wait 1:45 Appliance Repair Agents Avail…" at bounding box center [407, 205] width 786 height 348
click at [498, 80] on div "Active tasks 10 Waiting tasks 2 Longest wait 1:51 Appliance Repair Agents Avail…" at bounding box center [407, 205] width 786 height 348
click at [498, 80] on div "Active tasks 10 Waiting tasks 2 Longest wait 1:56 Appliance Repair Agents Avail…" at bounding box center [407, 205] width 786 height 348
click at [498, 80] on div "Active tasks 9 Waiting tasks 2 Longest wait 2:01 Appliance Repair Agents Availa…" at bounding box center [407, 205] width 786 height 348
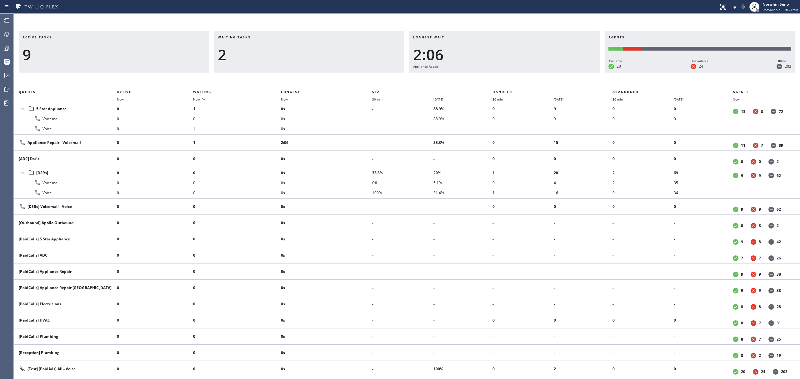
click at [498, 80] on div "Active tasks 9 Waiting tasks 2 Longest wait 2:06 Appliance Repair Agents Availa…" at bounding box center [407, 205] width 786 height 348
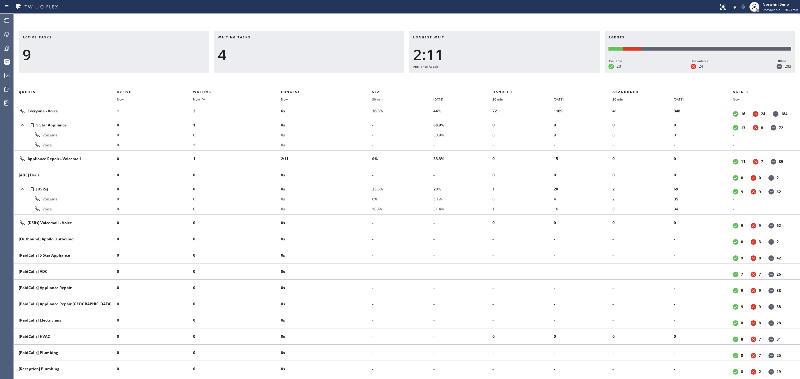
click at [498, 80] on div "Active tasks 9 Waiting tasks 4 Longest wait 2:11 Appliance Repair Agents Availa…" at bounding box center [407, 205] width 786 height 348
click at [498, 80] on div "Active tasks 9 Waiting tasks 4 Longest wait 2:16 Appliance Repair Agents Availa…" at bounding box center [407, 205] width 786 height 348
click at [498, 80] on div "Active tasks 10 Waiting tasks 3 Longest wait 2:21 Appliance Repair Agents Avail…" at bounding box center [407, 205] width 786 height 348
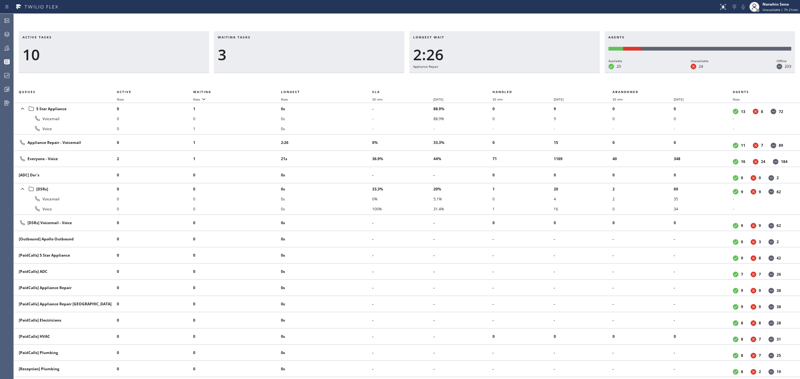
click at [498, 80] on div "Active tasks 10 Waiting tasks 3 Longest wait 2:26 Appliance Repair Agents Avail…" at bounding box center [407, 205] width 786 height 348
click at [498, 80] on div "Active tasks 10 Waiting tasks 3 Longest wait 2:31 Appliance Repair Agents Avail…" at bounding box center [407, 205] width 786 height 348
click at [498, 80] on div "Active tasks 9 Waiting tasks 3 Longest wait 2:36 Appliance Repair Agents Availa…" at bounding box center [407, 205] width 786 height 348
click at [498, 80] on div "Active tasks 9 Waiting tasks 3 Longest wait 2:41 Appliance Repair Agents Availa…" at bounding box center [407, 205] width 786 height 348
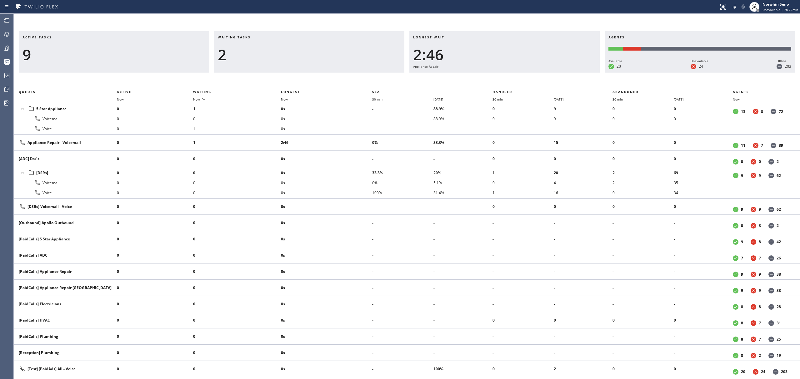
click at [498, 80] on div "Active tasks 9 Waiting tasks 2 Longest wait 2:46 Appliance Repair Agents Availa…" at bounding box center [407, 205] width 786 height 348
click at [498, 80] on div "Active tasks 9 Waiting tasks 2 Longest wait 2:52 Appliance Repair Agents Availa…" at bounding box center [407, 205] width 786 height 348
click at [498, 80] on div "Active tasks 9 Waiting tasks 2 Longest wait 2:57 Appliance Repair Agents Availa…" at bounding box center [407, 205] width 786 height 348
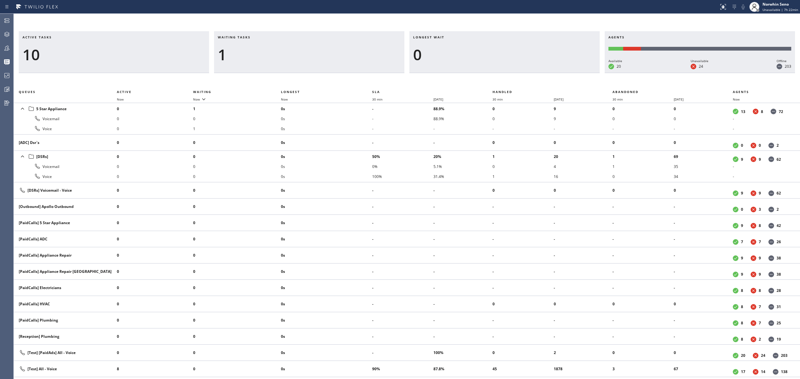
click at [498, 80] on div "Active tasks 10 Waiting tasks 1 Longest wait 0 Agents Available 20 Unavailable …" at bounding box center [407, 205] width 786 height 348
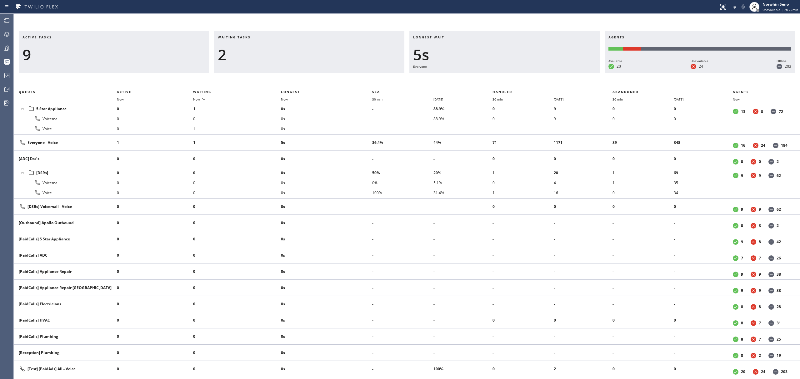
click at [498, 80] on div "Active tasks 9 Waiting tasks 2 Longest wait 5s Everyone Agents Available 20 Una…" at bounding box center [407, 205] width 786 height 348
click at [498, 80] on div "Active tasks 9 Waiting tasks 2 Longest wait 10s Everyone Agents Available 20 Un…" at bounding box center [407, 205] width 786 height 348
click at [498, 80] on div "Active tasks 9 Waiting tasks 2 Longest wait 15s Everyone Agents Available 20 Un…" at bounding box center [407, 205] width 786 height 348
click at [498, 80] on div "Active tasks 9 Waiting tasks 2 Longest wait 20s Everyone Agents Available 20 Un…" at bounding box center [407, 205] width 786 height 348
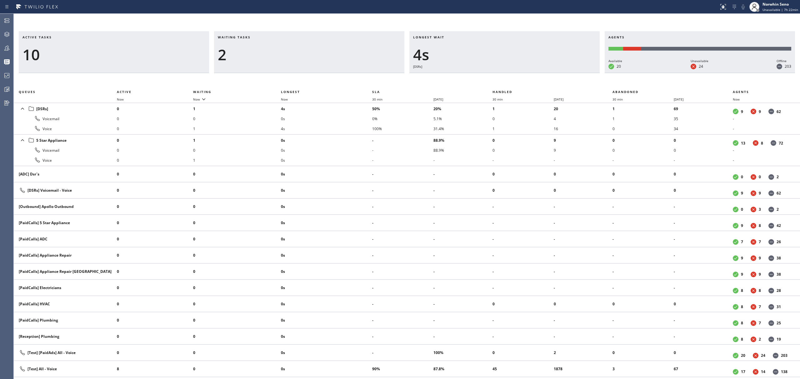
click at [498, 80] on div "Active tasks 10 Waiting tasks 2 Longest wait 4s [DSRs] Agents Available 20 Unav…" at bounding box center [407, 205] width 786 height 348
click at [498, 80] on div "Active tasks 10 Waiting tasks 2 Longest wait 9s [DSRs] Agents Available 20 Unav…" at bounding box center [407, 205] width 786 height 348
click at [498, 80] on div "Active tasks 10 Waiting tasks 2 Longest wait 14s [DSRs] Agents Available 20 Una…" at bounding box center [407, 205] width 786 height 348
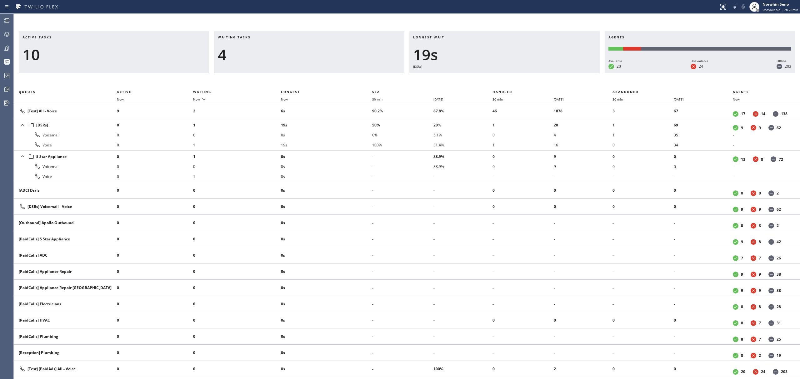
click at [498, 80] on div "Active tasks 10 Waiting tasks 4 Longest wait 19s [DSRs] Agents Available 20 Una…" at bounding box center [407, 205] width 786 height 348
click at [498, 80] on div "Active tasks 10 Waiting tasks 5 Longest wait 24s [DSRs] Agents Available 20 Una…" at bounding box center [407, 205] width 786 height 348
click at [498, 80] on div "Active tasks 10 Waiting tasks 5 Longest wait 29s [DSRs] Agents Available 20 Una…" at bounding box center [407, 205] width 786 height 348
click at [498, 80] on div "Active tasks 11 Waiting tasks 4 Longest wait 35s [DSRs] Agents Available 20 Una…" at bounding box center [407, 205] width 786 height 348
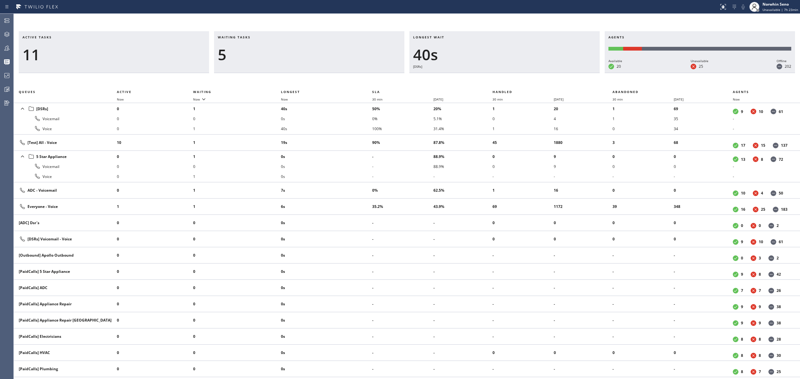
click at [498, 80] on div "Active tasks 11 Waiting tasks 5 Longest wait 40s [DSRs] Agents Available 20 Una…" at bounding box center [407, 205] width 786 height 348
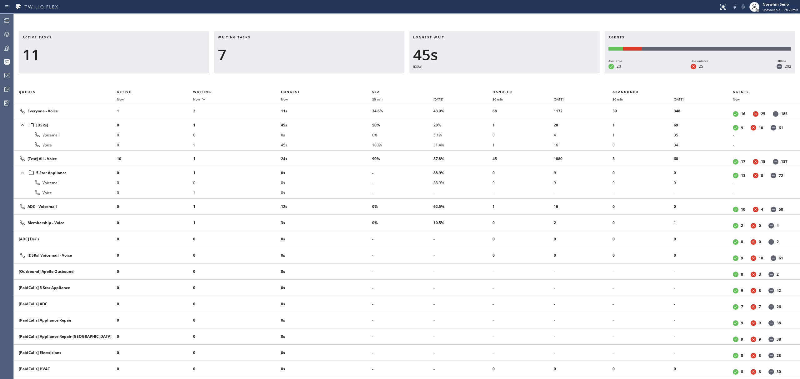
click at [498, 80] on div "Active tasks 11 Waiting tasks 7 Longest wait 45s [DSRs] Agents Available 20 Una…" at bounding box center [407, 205] width 786 height 348
click at [498, 80] on div "Active tasks 11 Waiting tasks 6 Longest wait 50s [DSRs] Agents Available 20 Una…" at bounding box center [407, 205] width 786 height 348
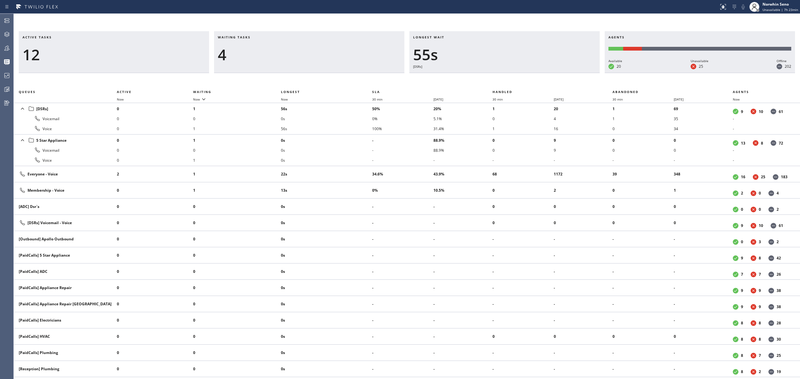
click at [498, 80] on div "Active tasks 12 Waiting tasks 4 Longest wait 55s [DSRs] Agents Available 20 Una…" at bounding box center [407, 205] width 786 height 348
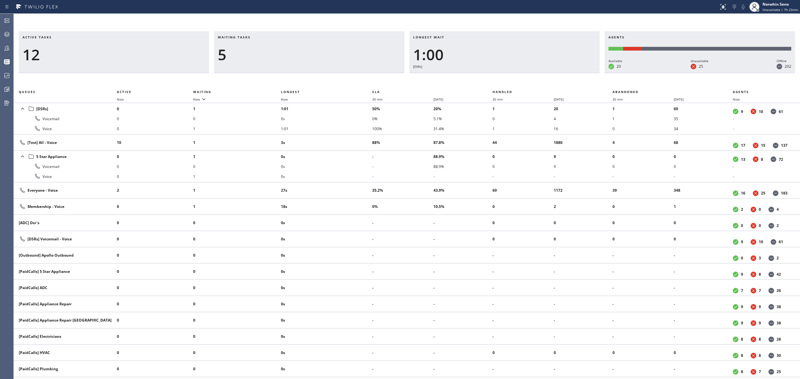
click at [498, 80] on div "Active tasks 12 Waiting tasks 5 Longest wait 1:00 [DSRs] Agents Available 20 Un…" at bounding box center [407, 205] width 786 height 348
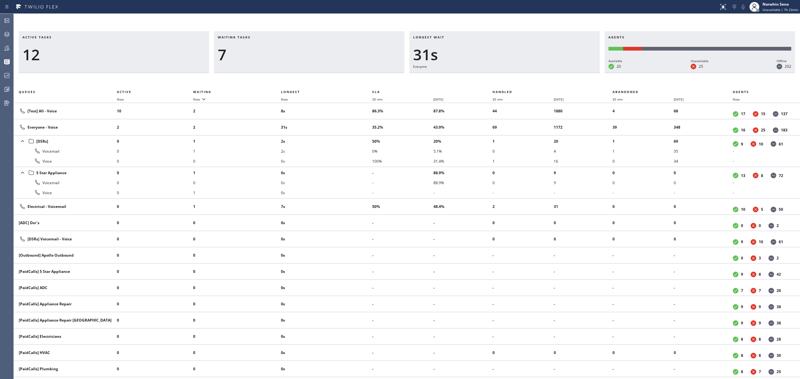
click at [498, 80] on div "Active tasks 12 Waiting tasks 7 Longest wait 31s Everyone Agents Available 20 U…" at bounding box center [407, 205] width 786 height 348
click at [498, 80] on div "Active tasks 12 Waiting tasks 7 Longest wait 36s Everyone Agents Available 20 U…" at bounding box center [407, 205] width 786 height 348
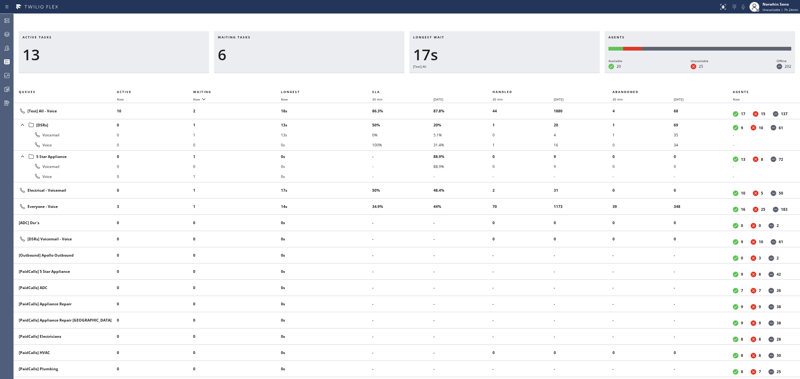
click at [498, 80] on div "Active tasks 13 Waiting tasks 6 Longest wait 17s [Test] All Agents Available 20…" at bounding box center [407, 205] width 786 height 348
click at [498, 80] on div "Active tasks 13 Waiting tasks 6 Longest wait 18s Everyone Agents Available 20 U…" at bounding box center [407, 205] width 786 height 348
click at [498, 80] on div "Active tasks 14 Waiting tasks 6 Longest wait 22s [Test] All Agents Available 20…" at bounding box center [407, 205] width 786 height 348
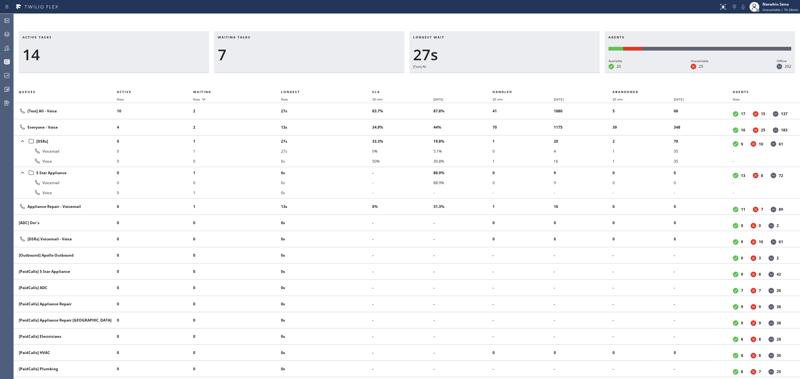
click at [498, 80] on div "Active tasks 14 Waiting tasks 7 Longest wait 27s [Test] All Agents Available 20…" at bounding box center [407, 205] width 786 height 348
click at [498, 80] on div "Active tasks 14 Waiting tasks 8 Longest wait 32s [Test] All Agents Available 20…" at bounding box center [407, 205] width 786 height 348
click at [498, 80] on div "Active tasks 14 Waiting tasks 7 Longest wait 38s [DSRs] Agents Available 20 Una…" at bounding box center [407, 205] width 786 height 348
click at [498, 80] on div "Active tasks 14 Waiting tasks 7 Longest wait 43s [DSRs] Agents Available 20 Una…" at bounding box center [407, 205] width 786 height 348
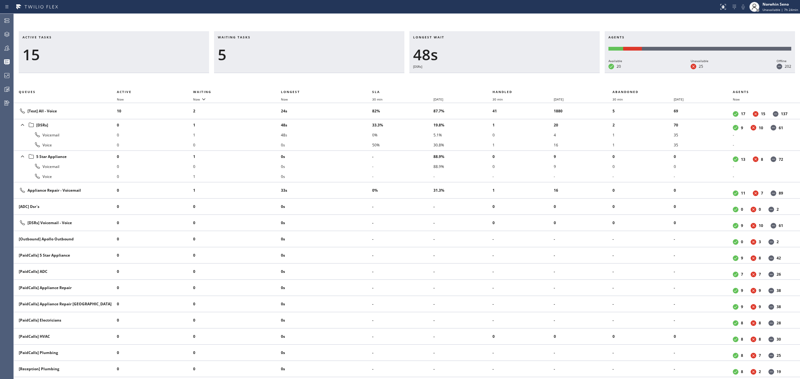
click at [498, 80] on div "Active tasks 15 Waiting tasks 5 Longest wait 48s [DSRs] Agents Available 20 Una…" at bounding box center [407, 205] width 786 height 348
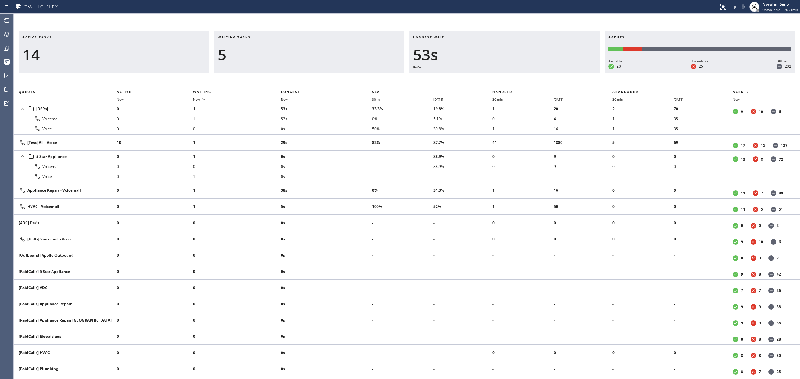
click at [498, 80] on div "Active tasks 14 Waiting tasks 5 Longest wait 53s [DSRs] Agents Available 20 Una…" at bounding box center [407, 205] width 786 height 348
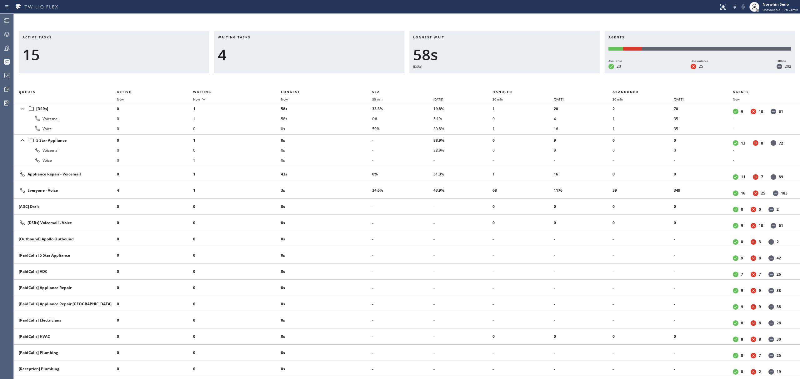
click at [498, 80] on div "Active tasks 15 Waiting tasks 4 Longest wait 58s [DSRs] Agents Available 20 Una…" at bounding box center [407, 205] width 786 height 348
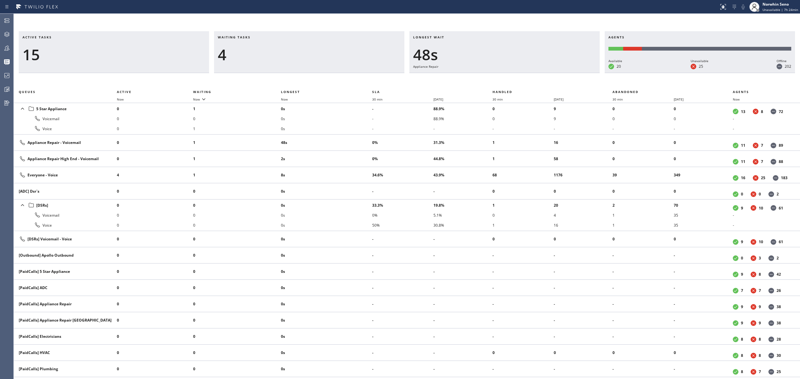
click at [498, 80] on div "Active tasks 15 Waiting tasks 4 Longest wait 48s Appliance Repair Agents Availa…" at bounding box center [407, 205] width 786 height 348
click at [498, 80] on div "Active tasks 16 Waiting tasks 4 Longest wait 53s Appliance Repair Agents Availa…" at bounding box center [407, 205] width 786 height 348
click at [498, 80] on div "Active tasks 16 Waiting tasks 4 Longest wait 58s Appliance Repair Agents Availa…" at bounding box center [407, 205] width 786 height 348
click at [498, 80] on div "Active tasks 16 Waiting tasks 4 Longest wait 1:03 Appliance Repair Agents Avail…" at bounding box center [407, 205] width 786 height 348
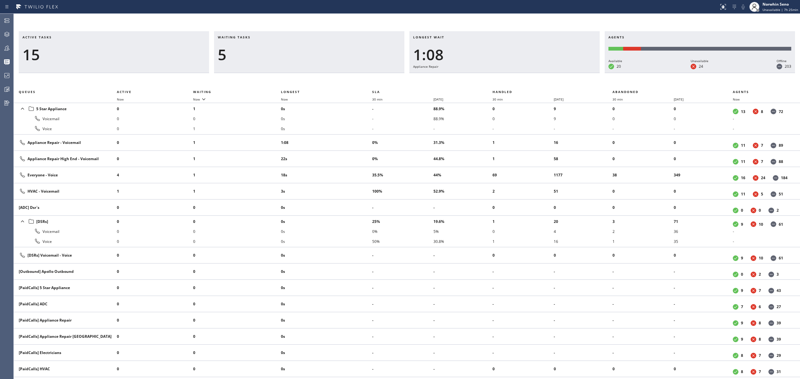
click at [498, 80] on div "Active tasks 15 Waiting tasks 5 Longest wait 1:08 Appliance Repair Agents Avail…" at bounding box center [407, 205] width 786 height 348
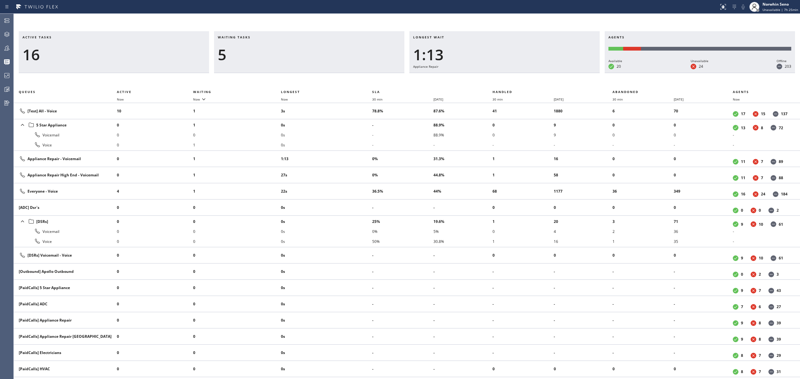
click at [498, 80] on div "Active tasks 16 Waiting tasks 5 Longest wait 1:13 Appliance Repair Agents Avail…" at bounding box center [407, 205] width 786 height 348
click at [498, 80] on div "Active tasks 16 Waiting tasks 5 Longest wait 1:18 Appliance Repair Agents Avail…" at bounding box center [407, 205] width 786 height 348
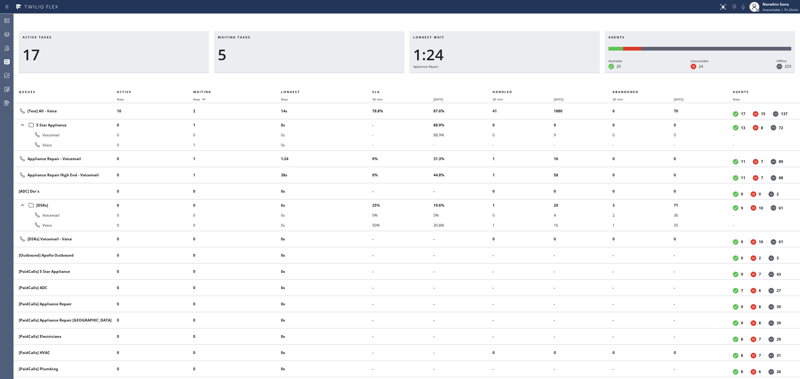
click at [498, 80] on div "Active tasks 17 Waiting tasks 5 Longest wait 1:24 Appliance Repair Agents Avail…" at bounding box center [407, 205] width 786 height 348
click at [498, 80] on div "Active tasks 17 Waiting tasks 6 Longest wait 1:29 Appliance Repair Agents Avail…" at bounding box center [407, 205] width 786 height 348
click at [498, 80] on div "Active tasks 17 Waiting tasks 7 Longest wait 1:34 Appliance Repair Agents Avail…" at bounding box center [407, 205] width 786 height 348
click at [498, 80] on div "Active tasks 16 Waiting tasks 7 Longest wait 1:39 Appliance Repair Agents Avail…" at bounding box center [407, 205] width 786 height 348
click at [498, 80] on div "Active tasks 16 Waiting tasks 6 Longest wait 1:44 Appliance Repair Agents Avail…" at bounding box center [407, 205] width 786 height 348
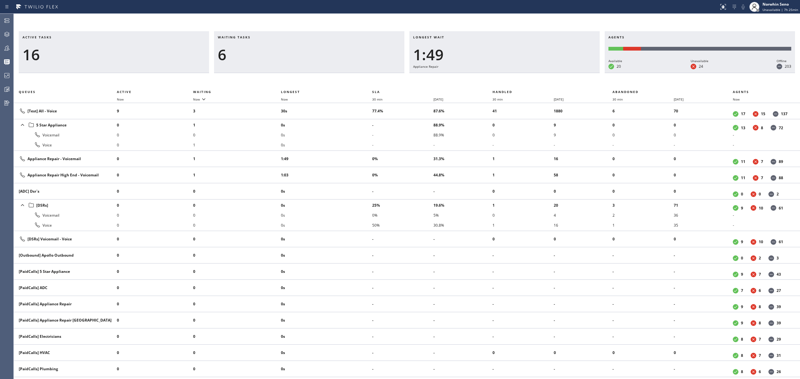
click at [498, 80] on div "Active tasks 16 Waiting tasks 6 Longest wait 1:49 Appliance Repair Agents Avail…" at bounding box center [407, 205] width 786 height 348
click at [498, 80] on div "Active tasks 17 Waiting tasks 4 Longest wait 1:54 Appliance Repair Agents Avail…" at bounding box center [407, 205] width 786 height 348
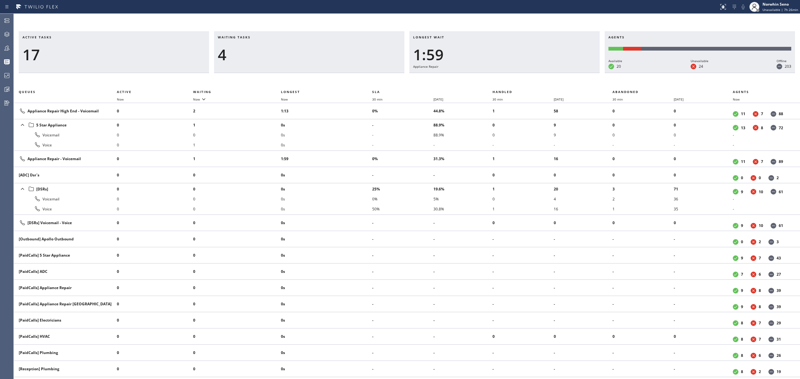
click at [498, 80] on div "Active tasks 17 Waiting tasks 4 Longest wait 1:59 Appliance Repair Agents Avail…" at bounding box center [407, 205] width 786 height 348
click at [498, 80] on div "Active tasks 17 Waiting tasks 5 Longest wait 2:04 Appliance Repair Agents Avail…" at bounding box center [407, 205] width 786 height 348
click at [498, 80] on div "Active tasks 16 Waiting tasks 5 Longest wait 2:09 Appliance Repair Agents Avail…" at bounding box center [407, 205] width 786 height 348
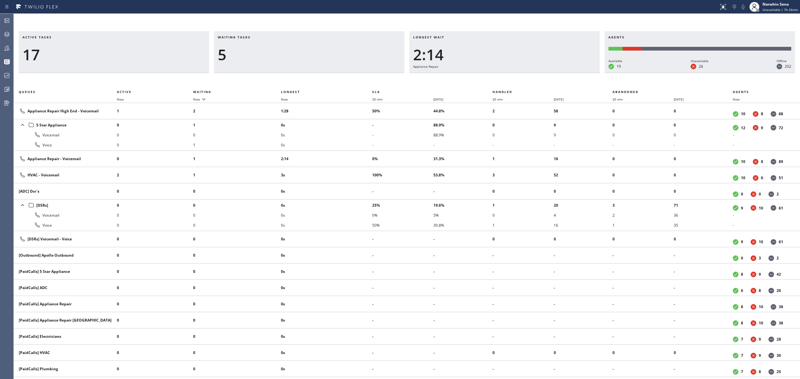
click at [498, 80] on div "Active tasks 17 Waiting tasks 5 Longest wait 2:14 Appliance Repair Agents Avail…" at bounding box center [407, 205] width 786 height 348
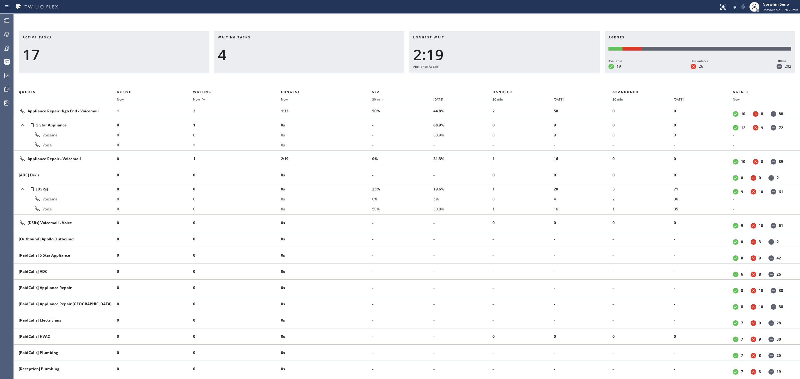
click at [498, 80] on div "Active tasks 17 Waiting tasks 4 Longest wait 2:19 Appliance Repair Agents Avail…" at bounding box center [407, 205] width 786 height 348
click at [498, 80] on div "Active tasks 16 Waiting tasks 4 Longest wait 2:25 Appliance Repair Agents Avail…" at bounding box center [407, 205] width 786 height 348
click at [498, 80] on div "Active tasks 16 Waiting tasks 4 Longest wait 2:30 Appliance Repair Agents Avail…" at bounding box center [407, 205] width 786 height 348
click at [498, 80] on div "Active tasks 16 Waiting tasks 4 Longest wait 2:35 Appliance Repair Agents Avail…" at bounding box center [407, 205] width 786 height 348
click at [498, 80] on div "Active tasks 16 Waiting tasks 4 Longest wait 2:40 Appliance Repair Agents Avail…" at bounding box center [407, 205] width 786 height 348
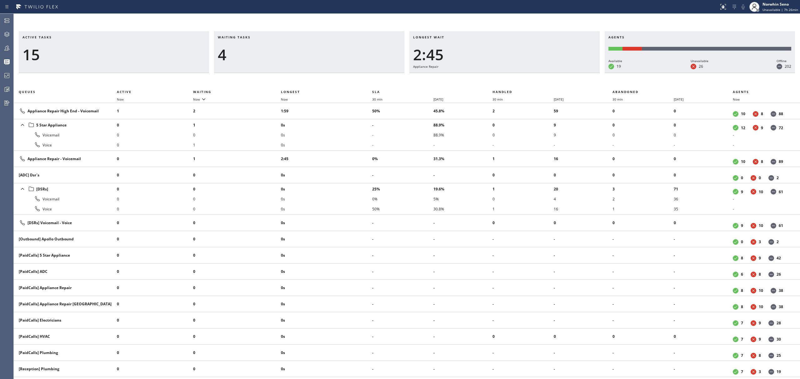
click at [498, 80] on div "Active tasks 15 Waiting tasks 4 Longest wait 2:45 Appliance Repair Agents Avail…" at bounding box center [407, 205] width 786 height 348
click at [498, 80] on div "Active tasks 13 Waiting tasks 3 Longest wait 2:50 Appliance Repair Agents Avail…" at bounding box center [407, 205] width 786 height 348
click at [498, 80] on div "Active tasks 13 Waiting tasks 3 Longest wait 2:55 Appliance Repair Agents Avail…" at bounding box center [407, 205] width 786 height 348
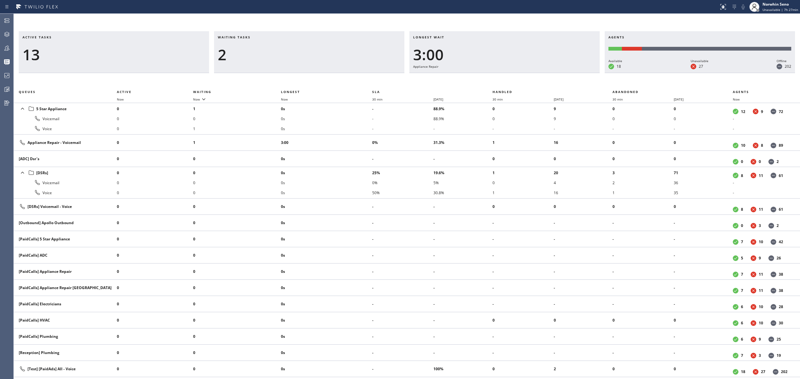
click at [498, 80] on div "Active tasks 13 Waiting tasks 2 Longest wait 3:00 Appliance Repair Agents Avail…" at bounding box center [407, 205] width 786 height 348
click at [498, 80] on div "Active tasks 11 Waiting tasks 2 Longest wait 3:05 Appliance Repair Agents Avail…" at bounding box center [407, 205] width 786 height 348
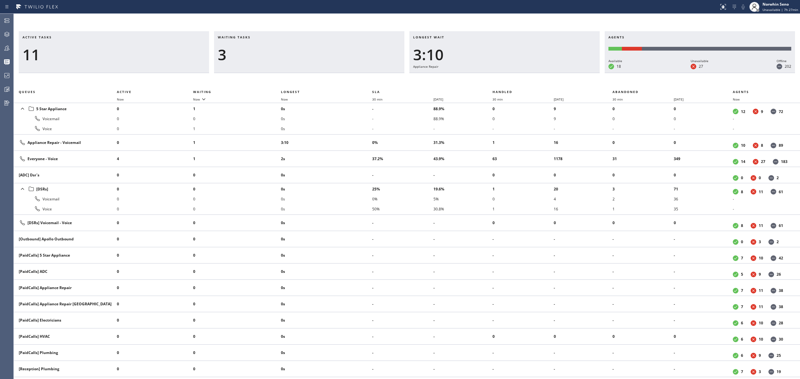
click at [498, 80] on div "Active tasks 11 Waiting tasks 3 Longest wait 3:10 Appliance Repair Agents Avail…" at bounding box center [407, 205] width 786 height 348
click at [498, 80] on div "Active tasks 10 Waiting tasks 3 Longest wait 3:15 Appliance Repair Agents Avail…" at bounding box center [407, 205] width 786 height 348
click at [498, 80] on div "Active tasks 10 Waiting tasks 3 Longest wait 3:20 Appliance Repair Agents Avail…" at bounding box center [407, 205] width 786 height 348
click at [498, 80] on div "Active tasks 10 Waiting tasks 3 Longest wait 3:25 Appliance Repair Agents Avail…" at bounding box center [407, 205] width 786 height 348
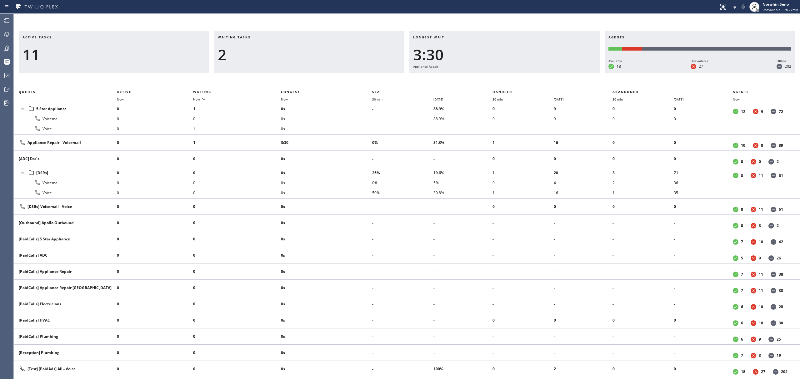
click at [498, 80] on div "Active tasks 11 Waiting tasks 2 Longest wait 3:30 Appliance Repair Agents Avail…" at bounding box center [407, 205] width 786 height 348
click at [419, 80] on div "Active tasks 11 Waiting tasks 2 Longest wait 3:35 Appliance Repair Agents Avail…" at bounding box center [407, 205] width 786 height 348
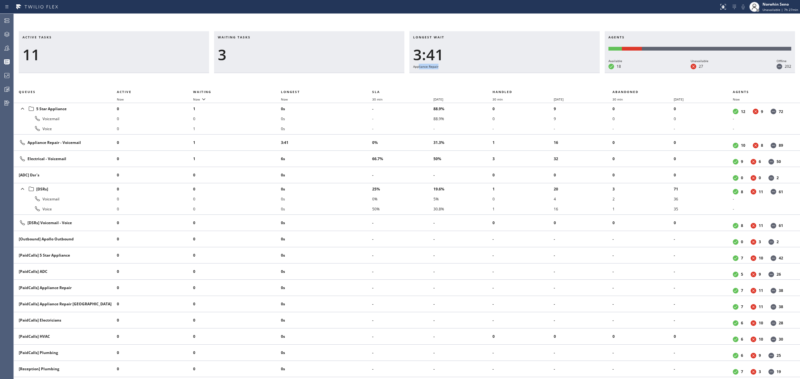
click at [498, 80] on div "Active tasks 11 Waiting tasks 3 Longest wait 3:41 Appliance Repair Agents Avail…" at bounding box center [407, 205] width 786 height 348
click at [498, 80] on div "Active tasks 11 Waiting tasks 3 Longest wait 3:46 Appliance Repair Agents Avail…" at bounding box center [407, 205] width 786 height 348
click at [498, 80] on div "Active tasks 11 Waiting tasks 3 Longest wait 3:51 Appliance Repair Agents Avail…" at bounding box center [407, 205] width 786 height 348
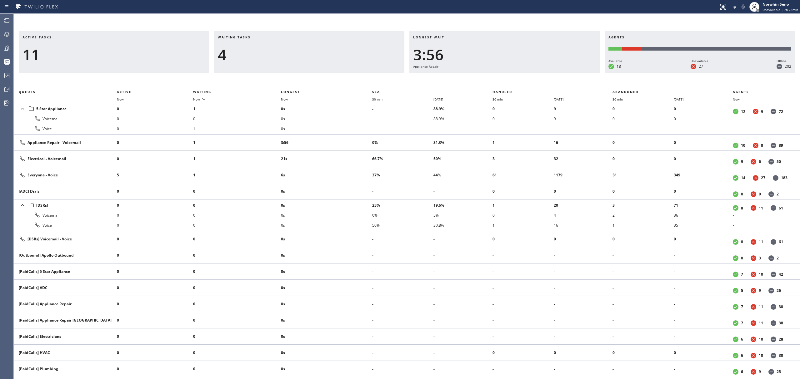
click at [498, 80] on div "Active tasks 11 Waiting tasks 4 Longest wait 3:56 Appliance Repair Agents Avail…" at bounding box center [407, 205] width 786 height 348
click at [498, 80] on div "Active tasks 11 Waiting tasks 4 Longest wait 4:01 Appliance Repair Agents Avail…" at bounding box center [407, 205] width 786 height 348
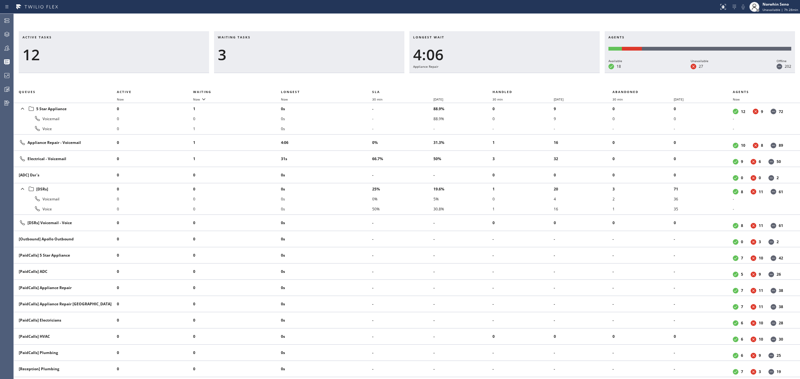
click at [498, 80] on div "Active tasks 12 Waiting tasks 3 Longest wait 4:06 Appliance Repair Agents Avail…" at bounding box center [407, 205] width 786 height 348
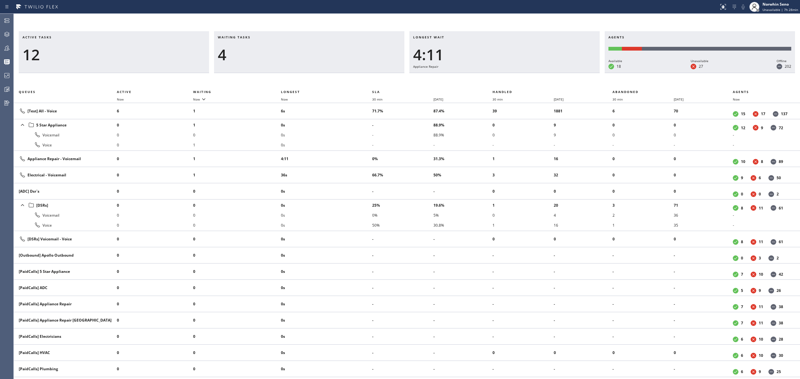
click at [498, 80] on div "Active tasks 12 Waiting tasks 4 Longest wait 4:11 Appliance Repair Agents Avail…" at bounding box center [407, 205] width 786 height 348
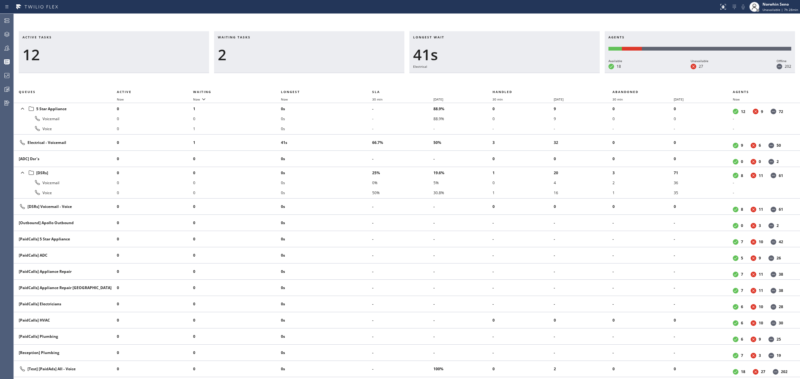
click at [498, 80] on div "Active tasks 12 Waiting tasks 2 Longest wait 41s Electrical Agents Available 18…" at bounding box center [407, 205] width 786 height 348
click at [498, 80] on div "Active tasks 12 Waiting tasks 2 Longest wait 46s Electrical Agents Available 18…" at bounding box center [407, 205] width 786 height 348
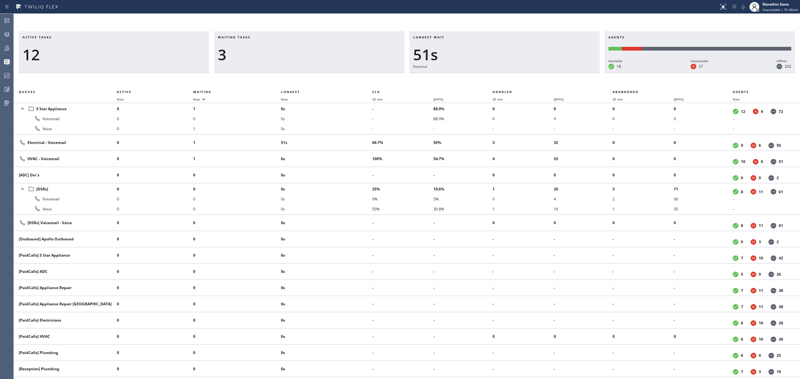
click at [498, 80] on div "Active tasks 12 Waiting tasks 3 Longest wait 51s Electrical Agents Available 18…" at bounding box center [407, 205] width 786 height 348
click at [498, 80] on div "Active tasks 14 Waiting tasks 3 Longest wait 5s Everyone Agents Available 18 Un…" at bounding box center [407, 205] width 786 height 348
click at [498, 80] on div "Active tasks 13 Waiting tasks 4 Longest wait 10s Everyone Agents Available 18 U…" at bounding box center [407, 205] width 786 height 348
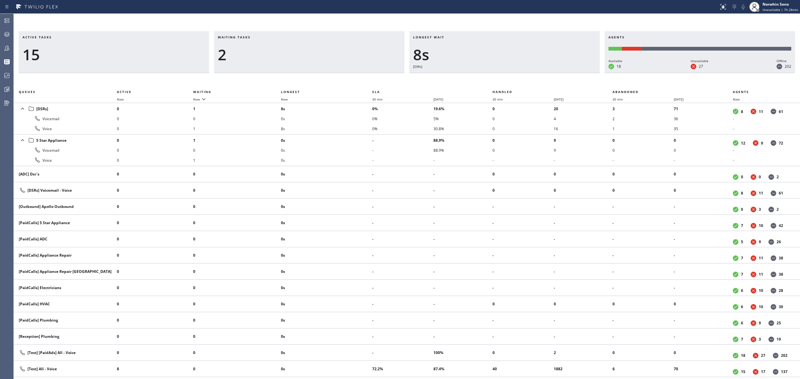
click at [498, 80] on div "Active tasks 15 Waiting tasks 2 Longest wait 8s [DSRs] Agents Available 18 Unav…" at bounding box center [407, 205] width 786 height 348
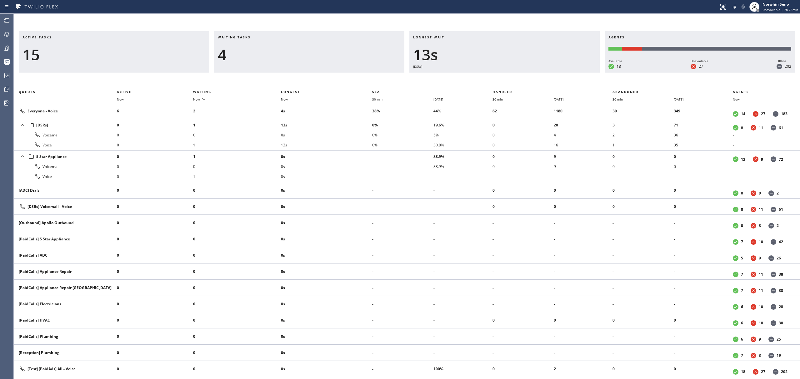
click at [498, 80] on div "Active tasks 15 Waiting tasks 4 Longest wait 13s [DSRs] Agents Available 18 Una…" at bounding box center [407, 205] width 786 height 348
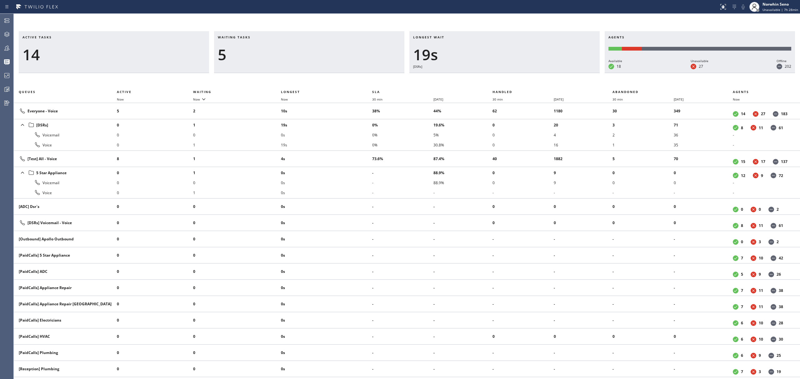
click at [498, 80] on div "Active tasks 14 Waiting tasks 5 Longest wait 19s [DSRs] Agents Available 18 Una…" at bounding box center [407, 205] width 786 height 348
click at [498, 80] on div "Active tasks 14 Waiting tasks 5 Longest wait 24s [DSRs] Agents Available 18 Una…" at bounding box center [407, 205] width 786 height 348
click at [498, 80] on div "Active tasks 15 Waiting tasks 5 Longest wait 29s [DSRs] Agents Available 18 Una…" at bounding box center [407, 205] width 786 height 348
click at [498, 80] on div "Active tasks 13 Waiting tasks 5 Longest wait 34s [DSRs] Agents Available 18 Una…" at bounding box center [407, 205] width 786 height 348
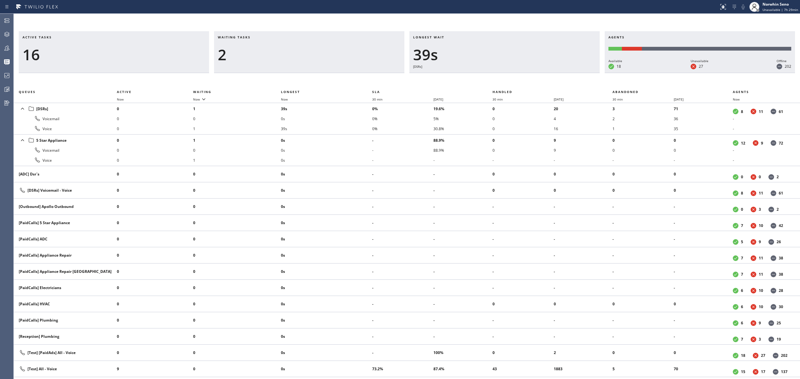
click at [498, 80] on div "Active tasks 16 Waiting tasks 2 Longest wait 39s [DSRs] Agents Available 18 Una…" at bounding box center [407, 205] width 786 height 348
click at [498, 80] on div "Active tasks 15 Waiting tasks 2 Longest wait 44s [DSRs] Agents Available 18 Una…" at bounding box center [407, 205] width 786 height 348
click at [498, 80] on div "Active tasks 15 Waiting tasks 2 Longest wait 49s [DSRs] Agents Available 18 Una…" at bounding box center [407, 205] width 786 height 348
click at [498, 80] on div "Active tasks 15 Waiting tasks 2 Longest wait 4s [DSRs] Agents Available 18 Unav…" at bounding box center [407, 205] width 786 height 348
click at [498, 80] on div "Active tasks 15 Waiting tasks 2 Longest wait 9s [DSRs] Agents Available 18 Unav…" at bounding box center [407, 205] width 786 height 348
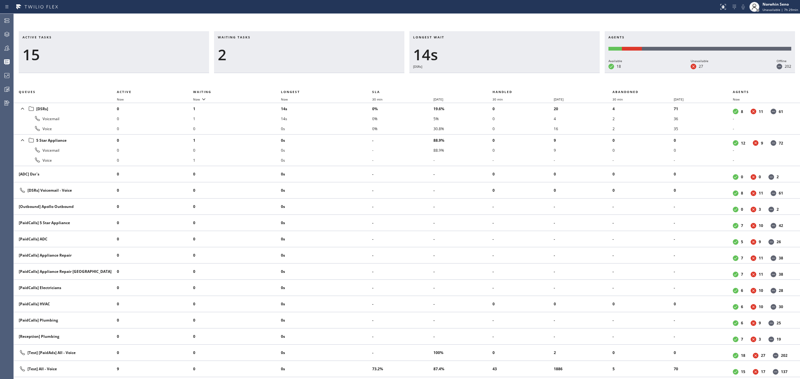
click at [498, 80] on div "Active tasks 15 Waiting tasks 2 Longest wait 14s [DSRs] Agents Available 18 Una…" at bounding box center [407, 205] width 786 height 348
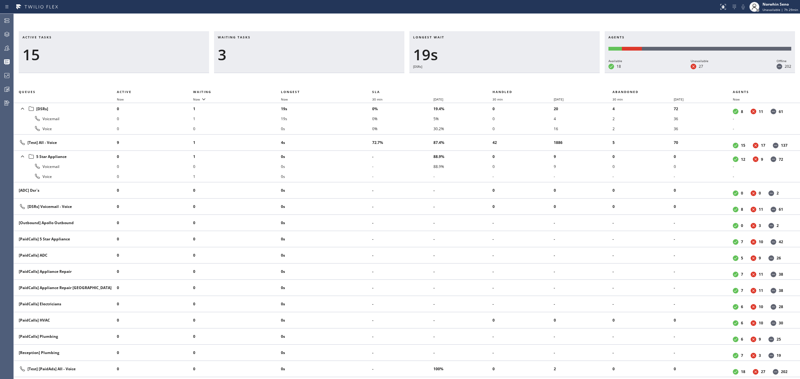
click at [498, 80] on div "Active tasks 15 Waiting tasks 3 Longest wait 19s [DSRs] Agents Available 18 Una…" at bounding box center [407, 205] width 786 height 348
click at [498, 80] on div "Active tasks 15 Waiting tasks 3 Longest wait 24s [DSRs] Agents Available 18 Una…" at bounding box center [407, 205] width 786 height 348
click at [498, 80] on div "Active tasks 14 Waiting tasks 3 Longest wait 29s [DSRs] Agents Available 18 Una…" at bounding box center [407, 205] width 786 height 348
click at [498, 80] on div "Active tasks 14 Waiting tasks 3 Longest wait 34s [DSRs] Agents Available 19 Una…" at bounding box center [407, 205] width 786 height 348
click at [498, 80] on div "Active tasks 14 Waiting tasks 3 Longest wait 40s [DSRs] Agents Available 19 Una…" at bounding box center [407, 205] width 786 height 348
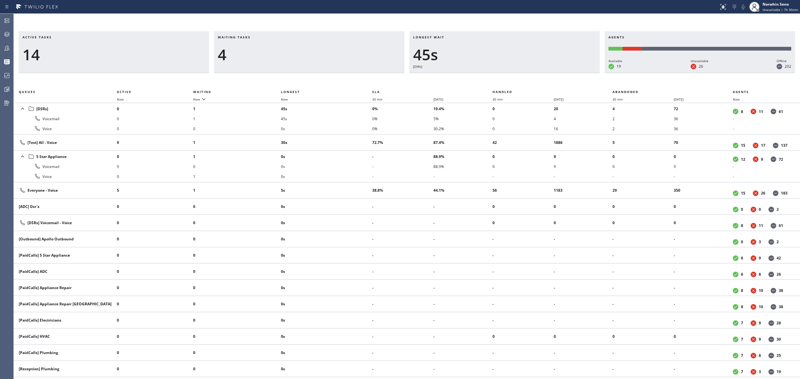
click at [498, 80] on div "Active tasks 14 Waiting tasks 4 Longest wait 45s [DSRs] Agents Available 19 Una…" at bounding box center [407, 205] width 786 height 348
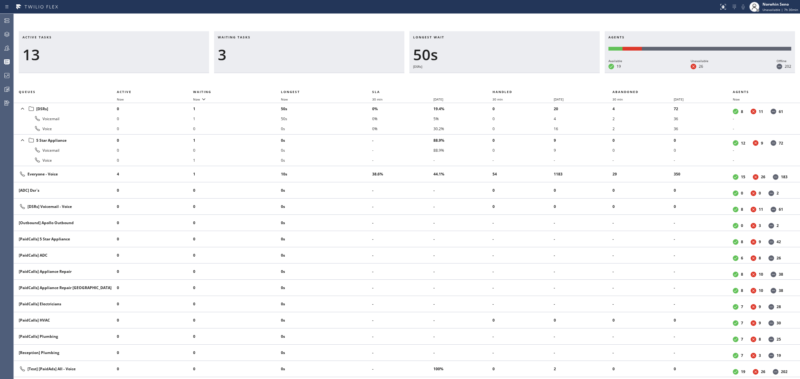
click at [498, 80] on div "Active tasks 13 Waiting tasks 3 Longest wait 50s [DSRs] Agents Available 19 Una…" at bounding box center [407, 205] width 786 height 348
click at [498, 80] on div "Active tasks 13 Waiting tasks 3 Longest wait 55s [DSRs] Agents Available 19 Una…" at bounding box center [407, 205] width 786 height 348
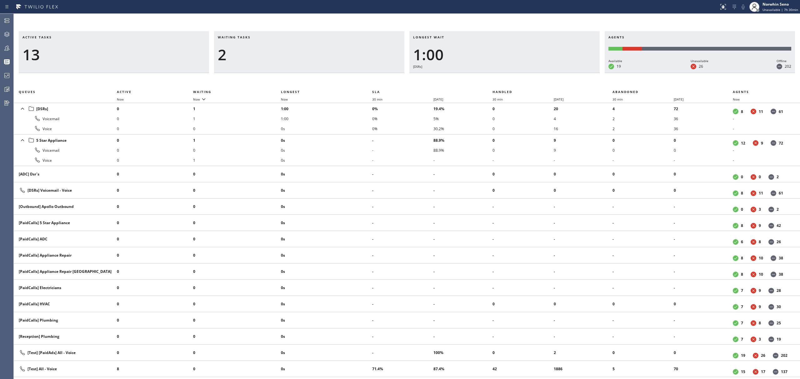
click at [498, 80] on div "Active tasks 13 Waiting tasks 2 Longest wait 1:00 [DSRs] Agents Available 19 Un…" at bounding box center [407, 205] width 786 height 348
click at [498, 80] on div "Active tasks 12 Waiting tasks 1 Longest wait 0 Agents Available 19 Unavailable …" at bounding box center [407, 205] width 786 height 348
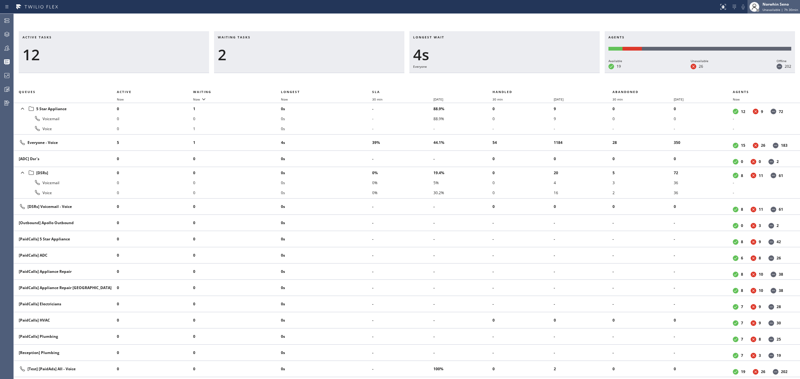
click at [796, 4] on div "Norwhin Seno" at bounding box center [781, 4] width 36 height 5
click at [498, 80] on div "Active tasks 12 Waiting tasks 2 Longest wait 4s Everyone Agents Available 19 Un…" at bounding box center [407, 205] width 786 height 348
click at [774, 10] on span "Unavailable | 7h 30min" at bounding box center [781, 10] width 36 height 4
click at [775, 27] on button "Offline" at bounding box center [769, 25] width 63 height 8
click at [498, 80] on div "Active tasks 11 Waiting tasks 2 Longest wait 9s Everyone Agents Available 19 Un…" at bounding box center [407, 205] width 786 height 348
